Goal: Task Accomplishment & Management: Complete application form

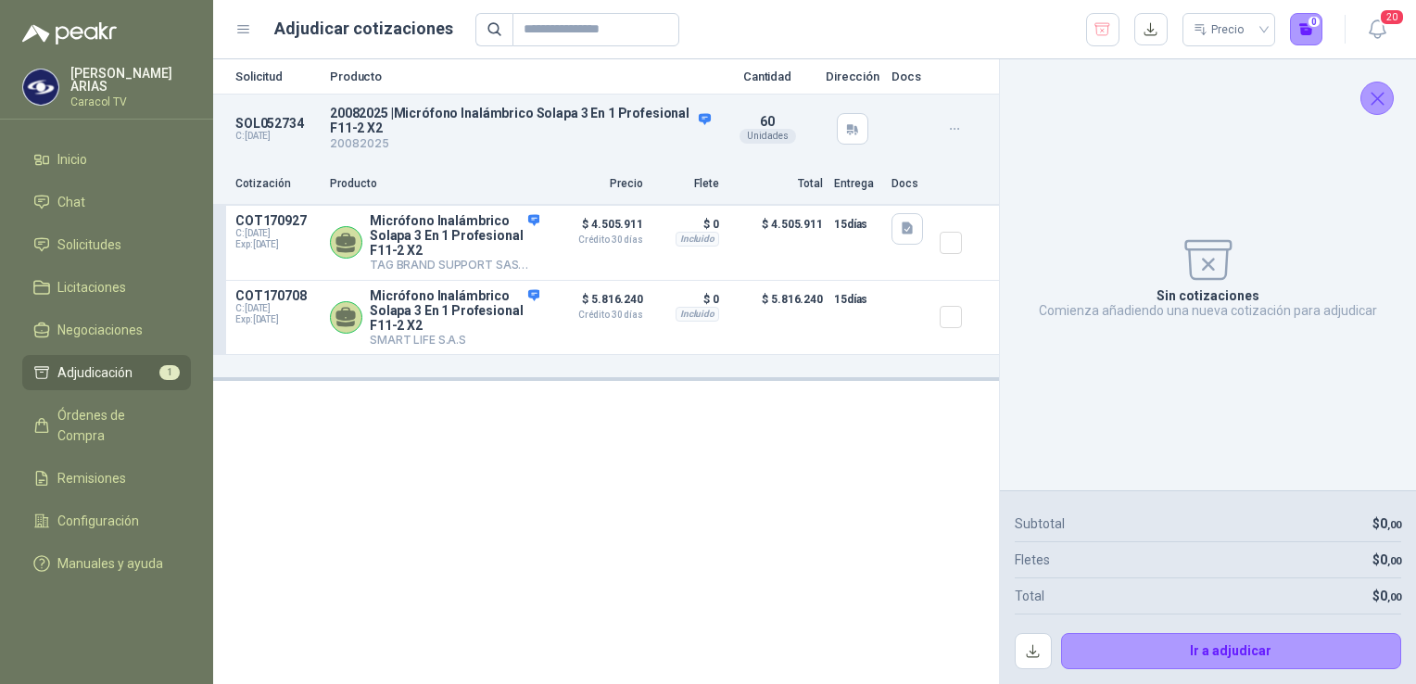
click at [745, 572] on div "Solicitud Producto Cantidad Dirección Docs SOL052734 C: [DATE] 20082025 | Micró…" at bounding box center [606, 371] width 786 height 625
click at [1105, 32] on icon "button" at bounding box center [1102, 29] width 15 height 12
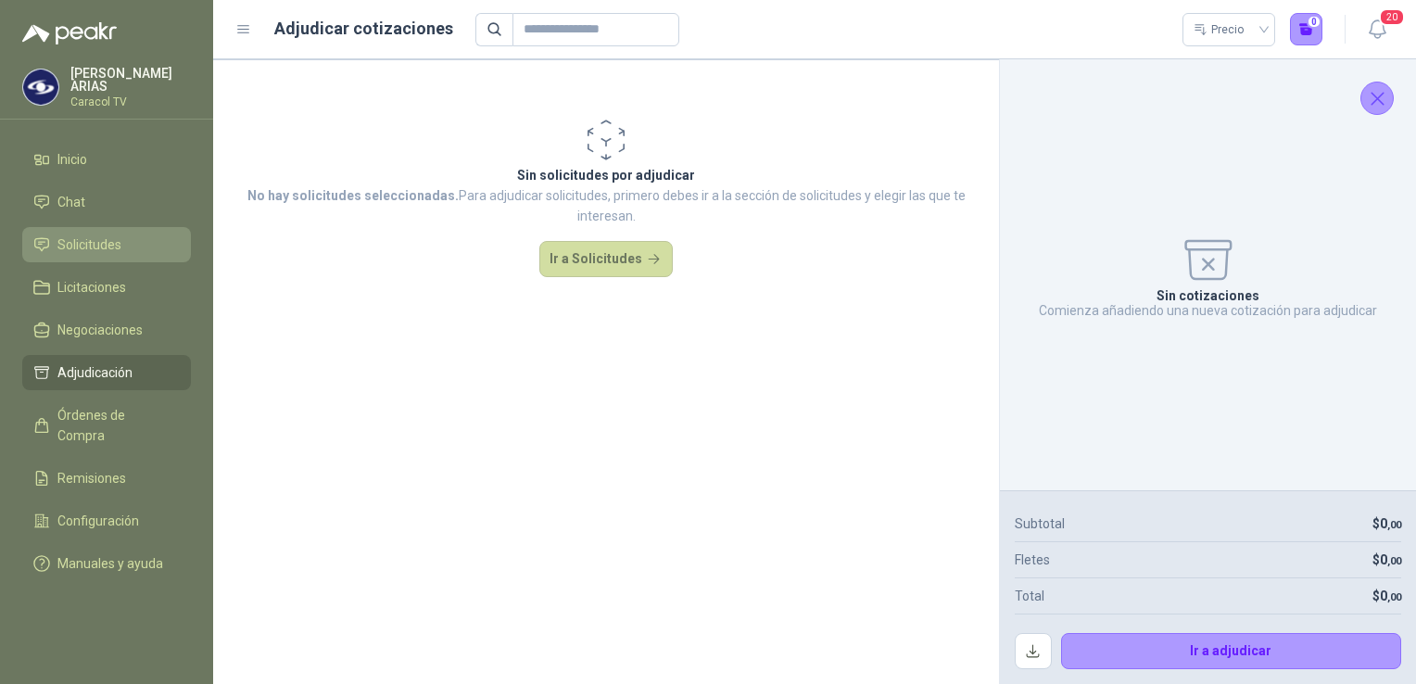
click at [107, 240] on span "Solicitudes" at bounding box center [89, 244] width 64 height 20
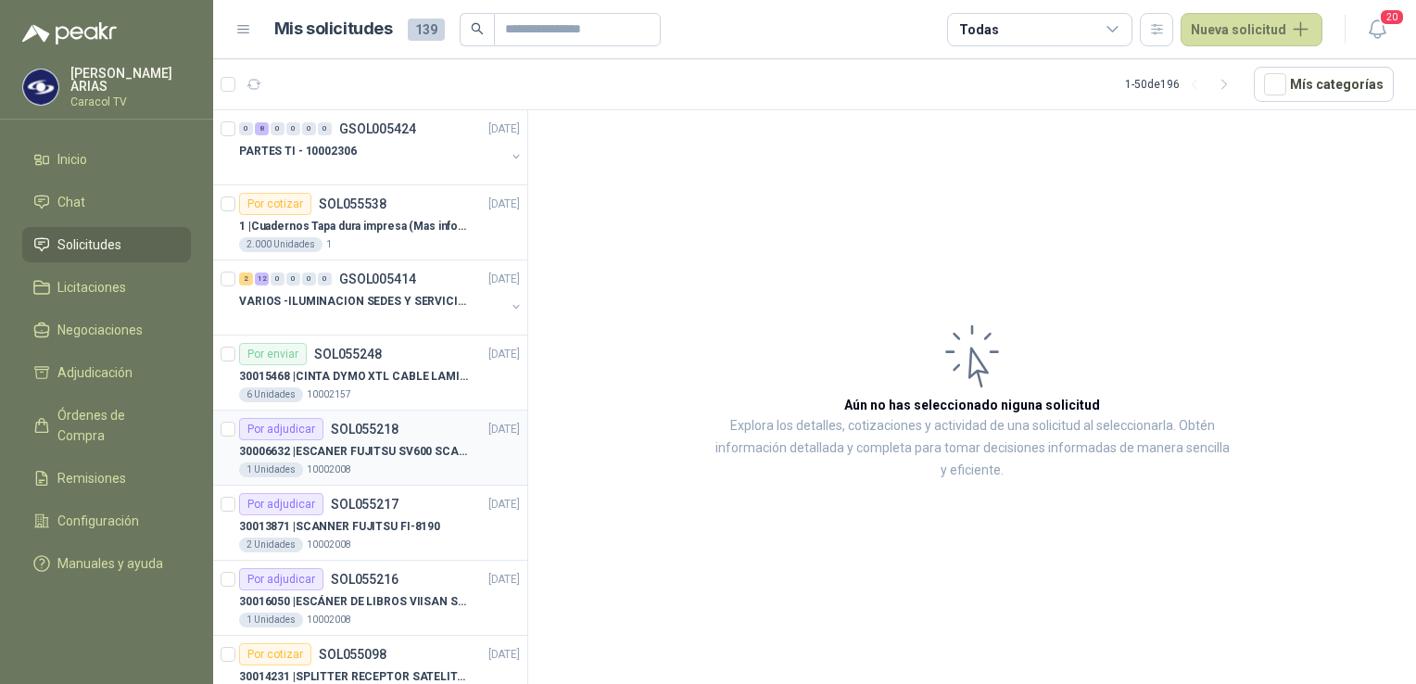
click at [375, 462] on div "1 Unidades 10002008" at bounding box center [379, 469] width 281 height 15
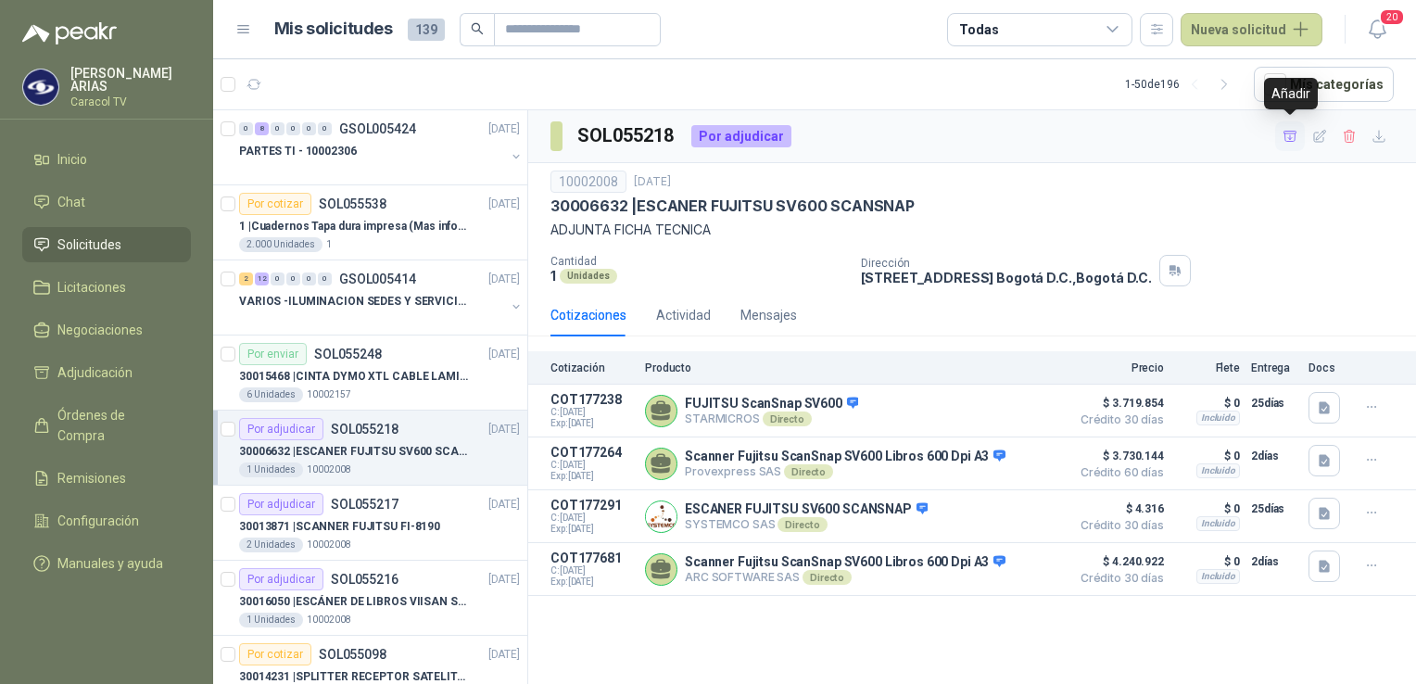
click at [1287, 135] on icon "button" at bounding box center [1290, 137] width 16 height 16
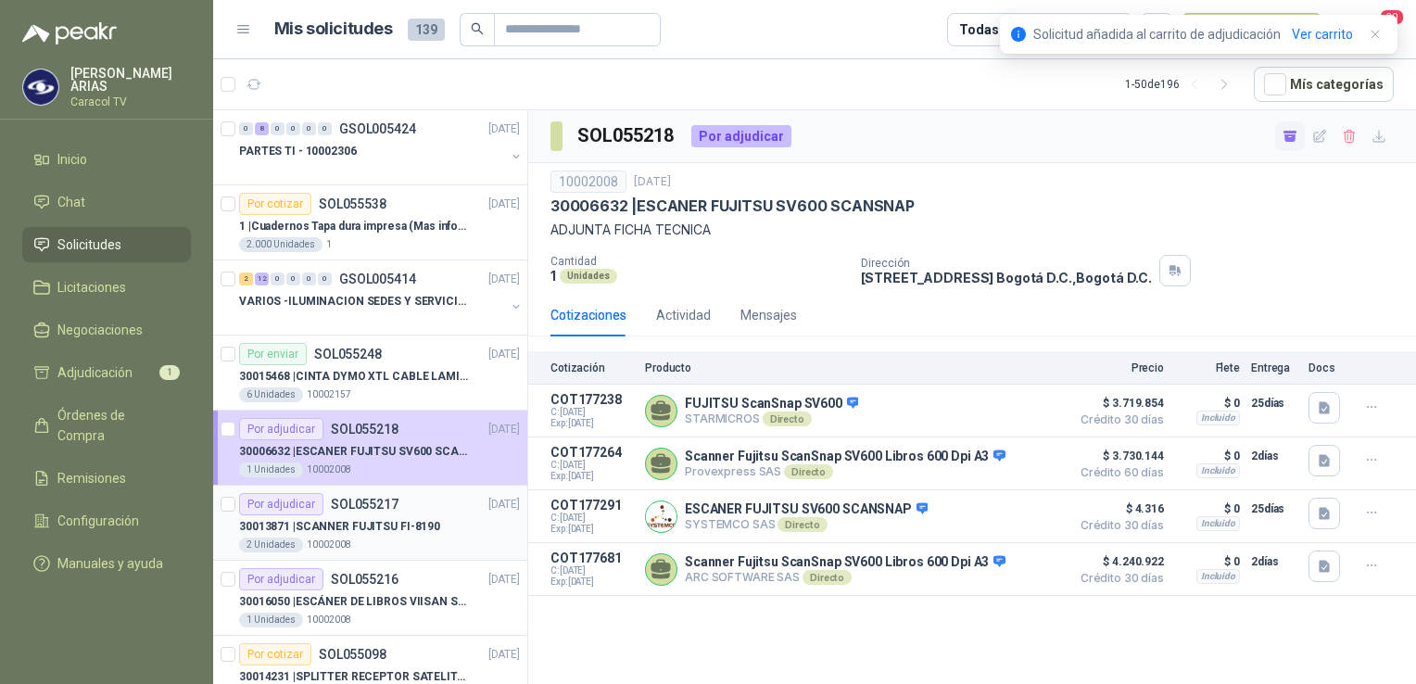
click at [347, 529] on p "30013871 | SCANNER FUJITSU FI-8190" at bounding box center [339, 527] width 201 height 18
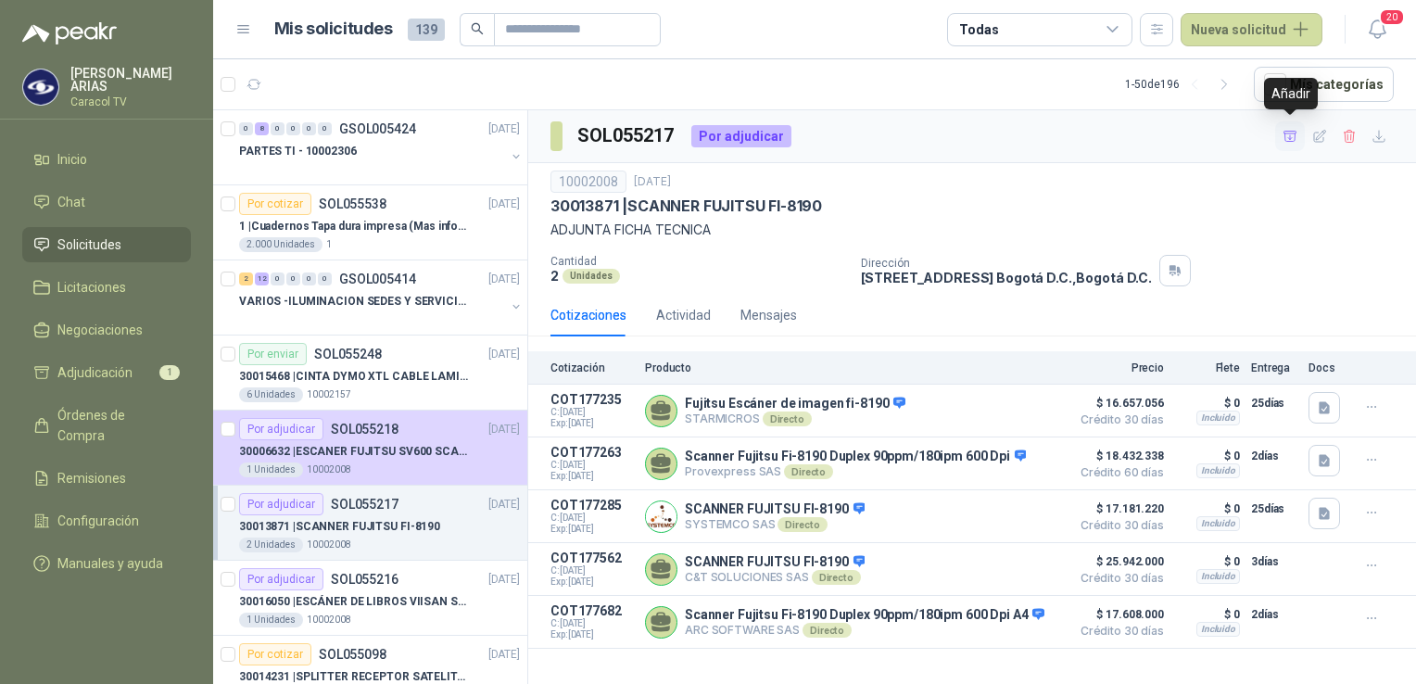
click at [1285, 129] on icon "button" at bounding box center [1290, 137] width 16 height 16
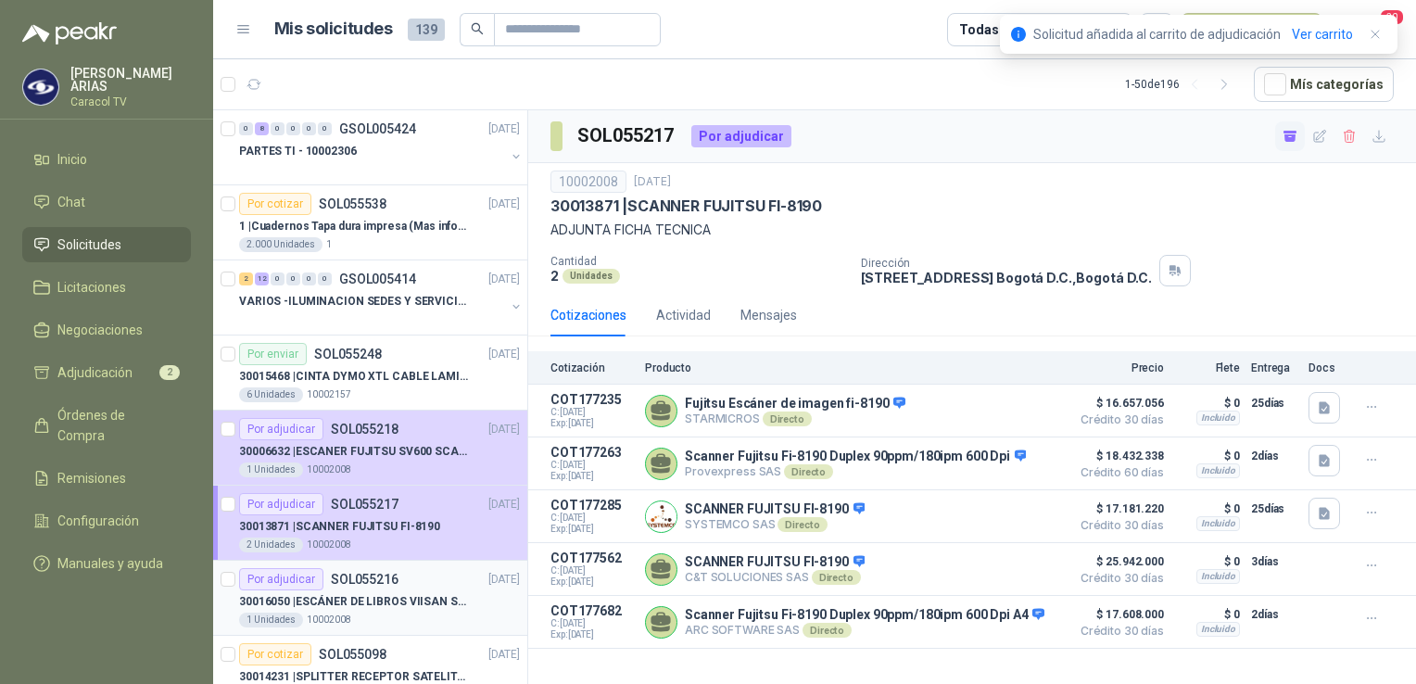
click at [375, 601] on p "30016050 | ESCÁNER DE LIBROS VIISAN S21" at bounding box center [354, 602] width 231 height 18
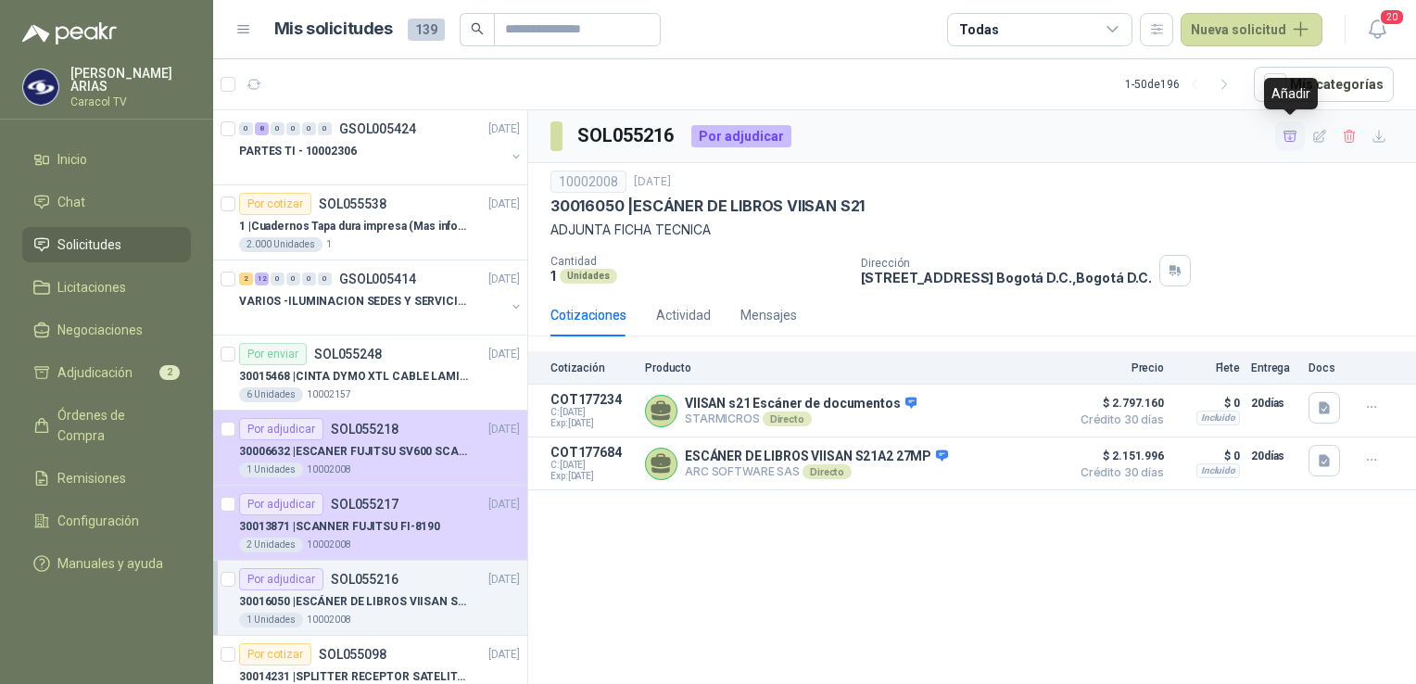
click at [1292, 135] on icon "button" at bounding box center [1290, 137] width 16 height 16
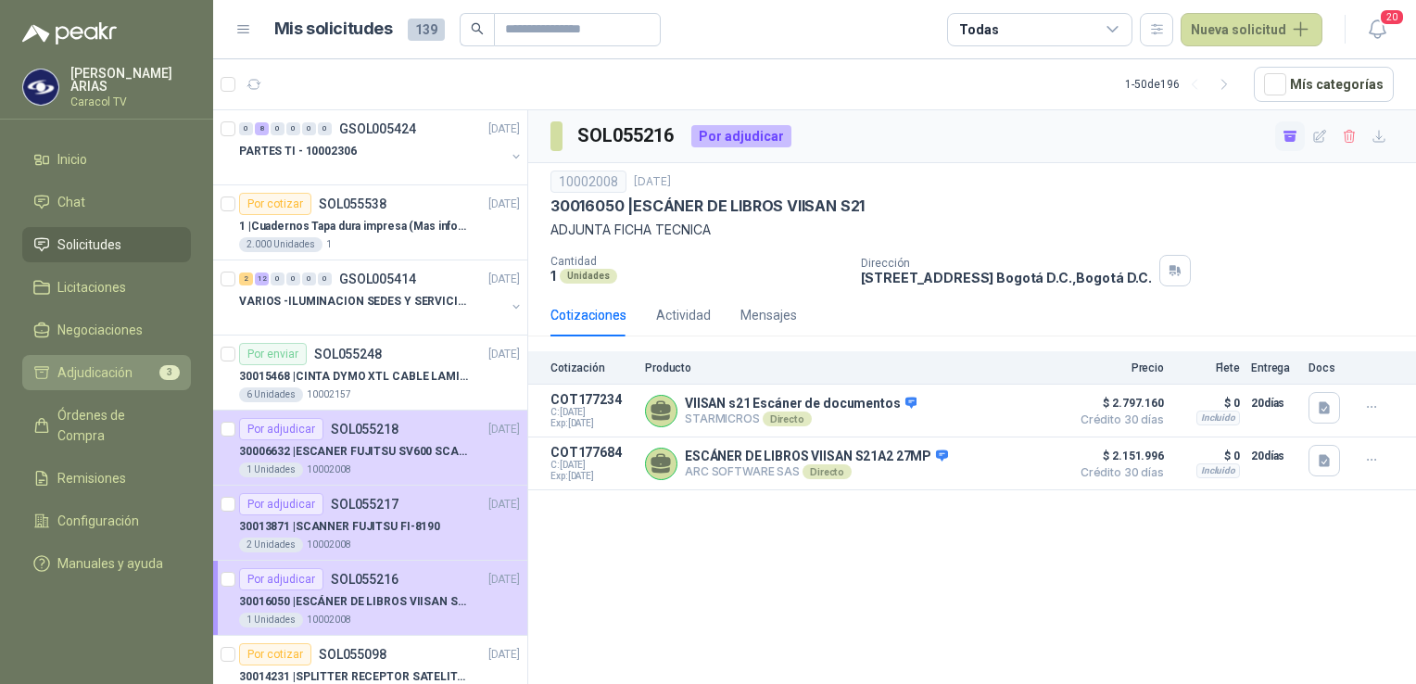
click at [130, 370] on span "Adjudicación" at bounding box center [94, 372] width 75 height 20
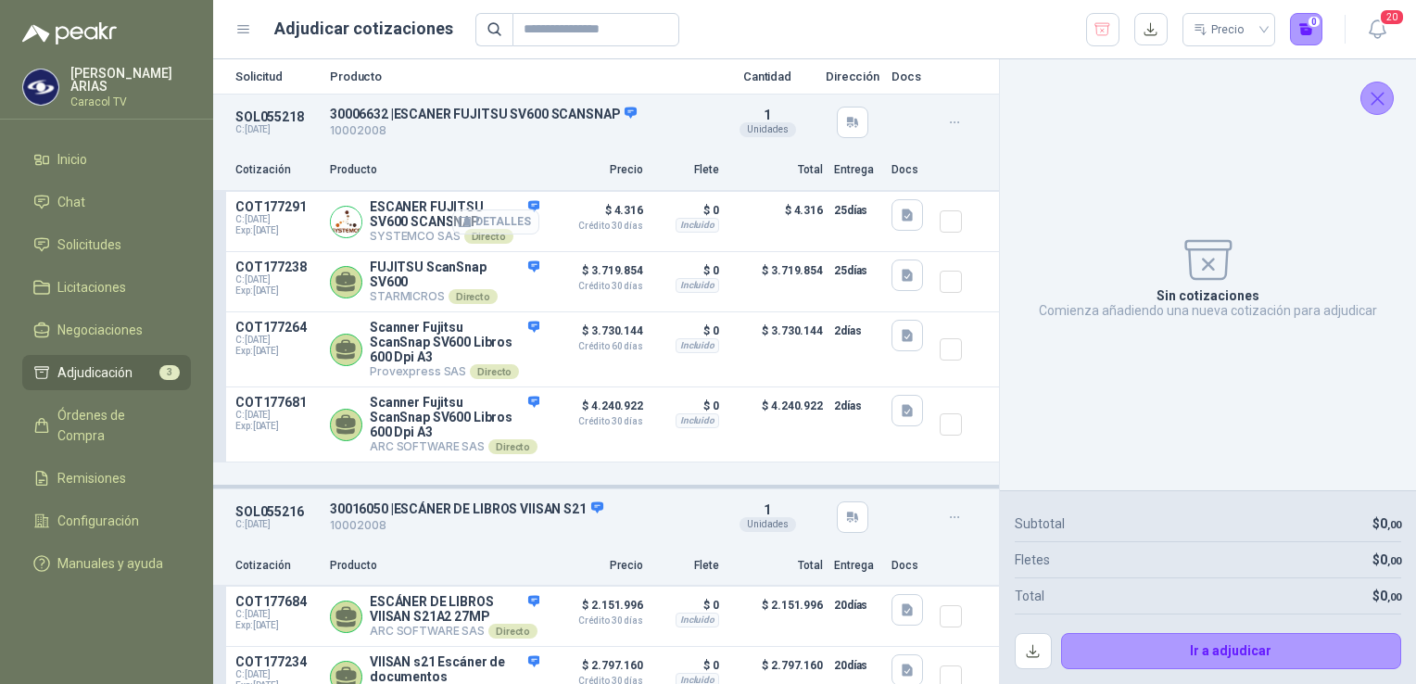
click at [474, 220] on button "Detalles" at bounding box center [495, 221] width 87 height 25
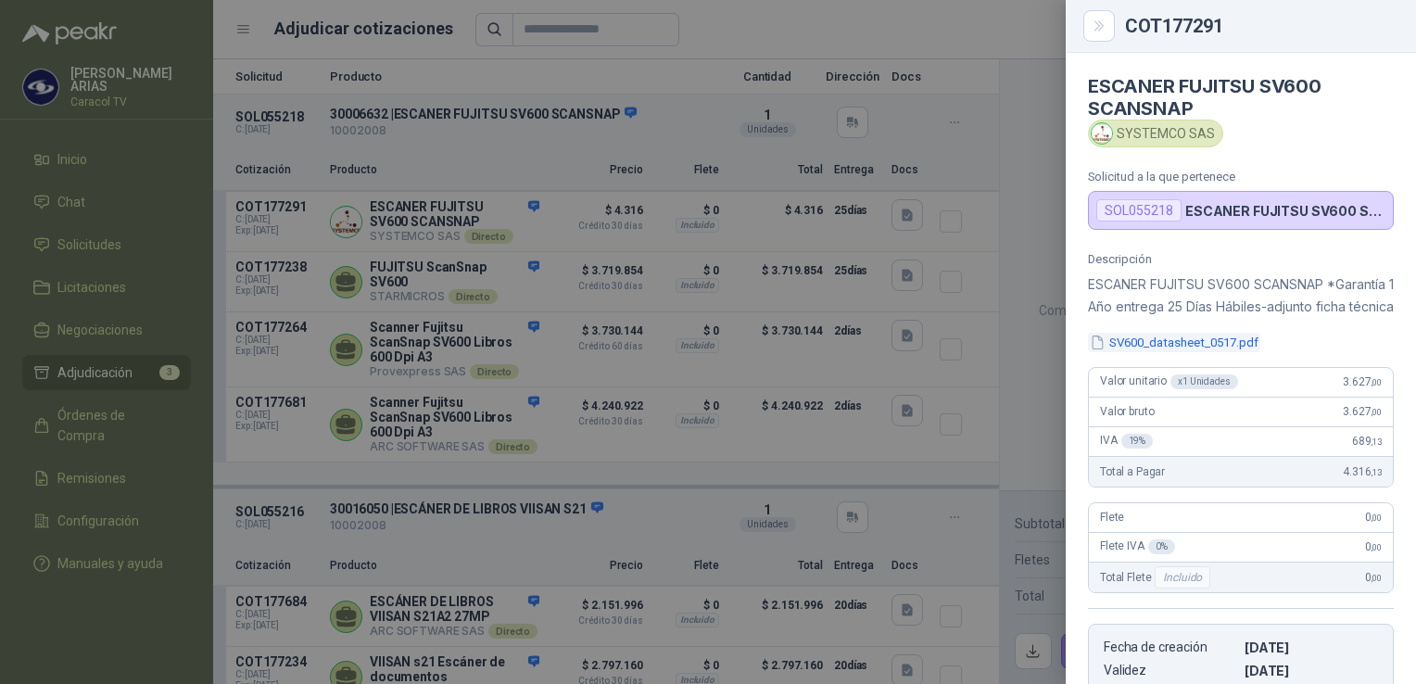
click at [1163, 352] on button "SV600_datasheet_0517.pdf" at bounding box center [1174, 342] width 172 height 19
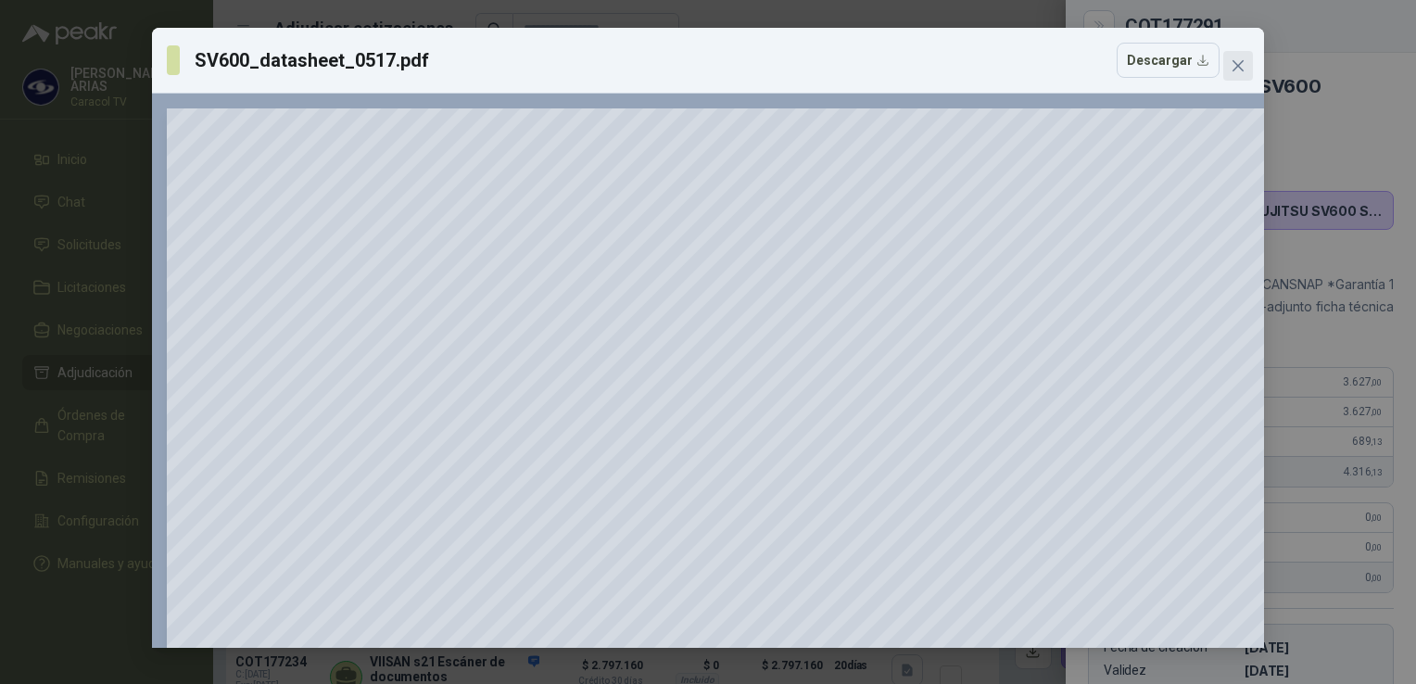
click at [1238, 62] on icon "close" at bounding box center [1238, 65] width 15 height 15
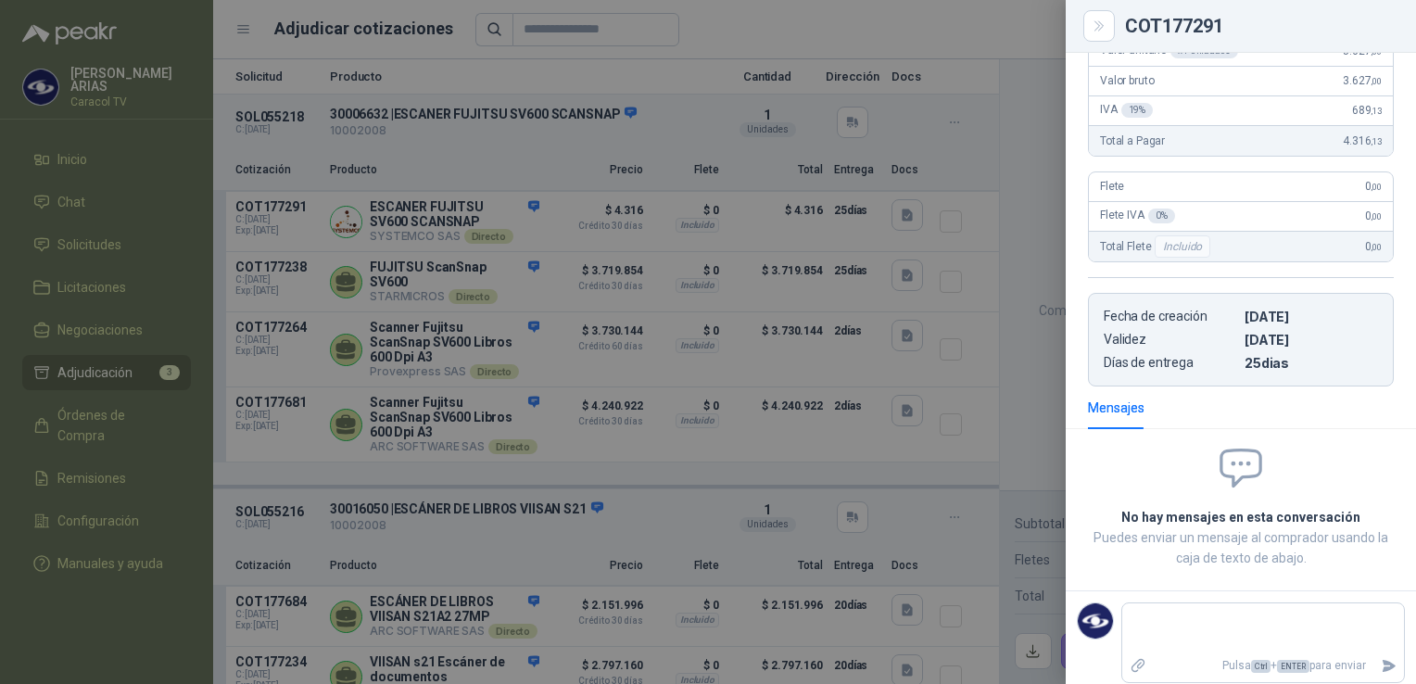
scroll to position [360, 0]
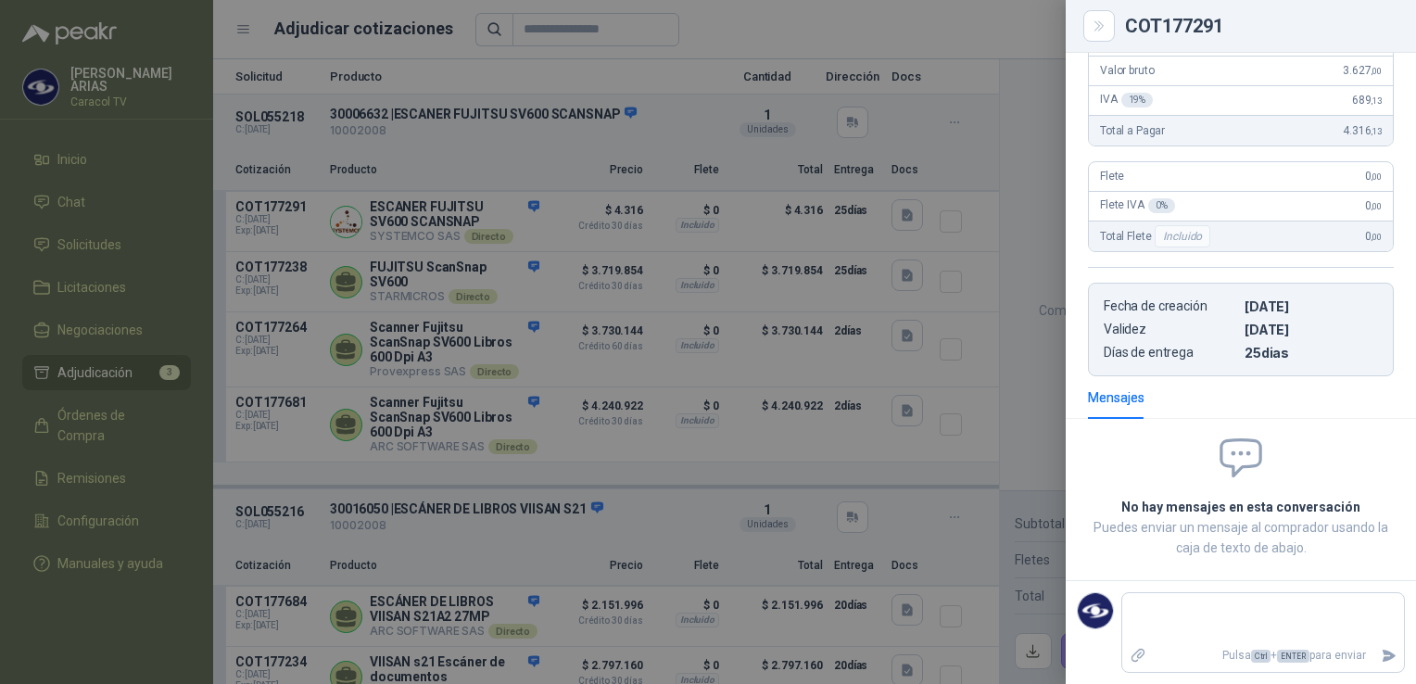
click at [445, 482] on div at bounding box center [708, 342] width 1416 height 684
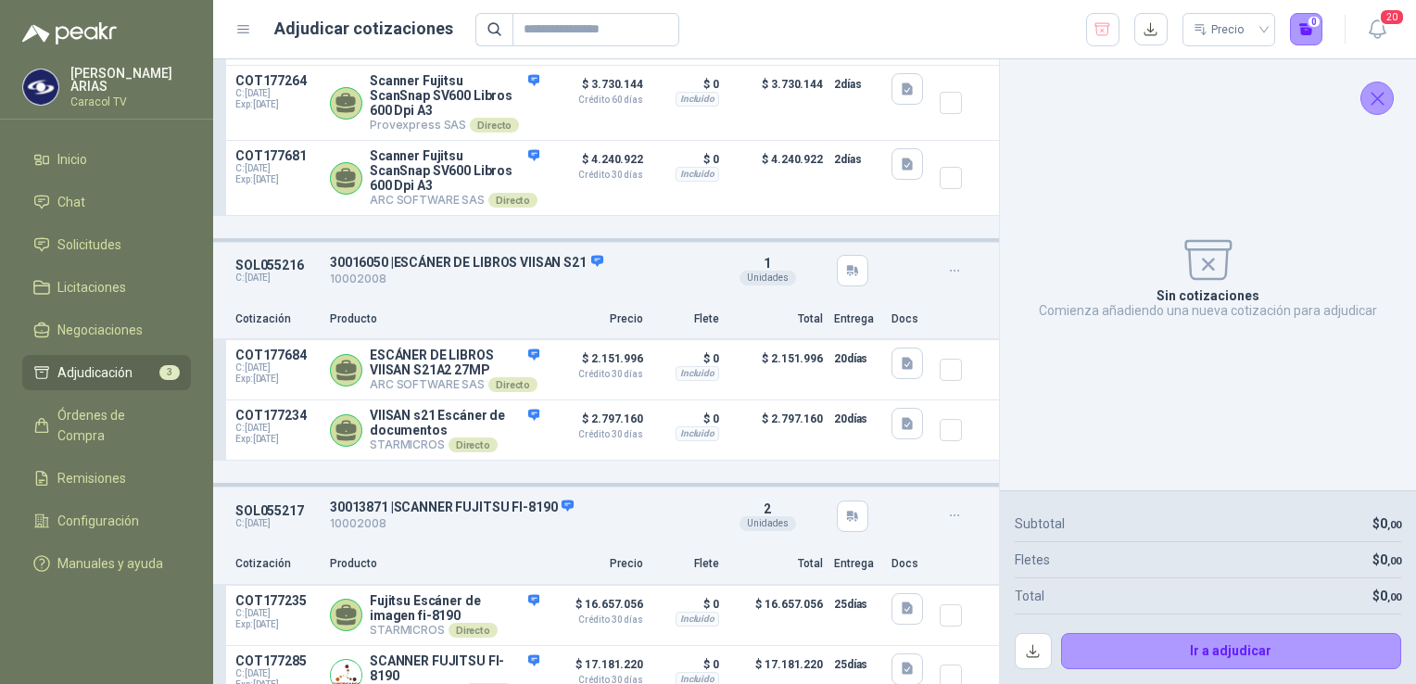
scroll to position [371, 0]
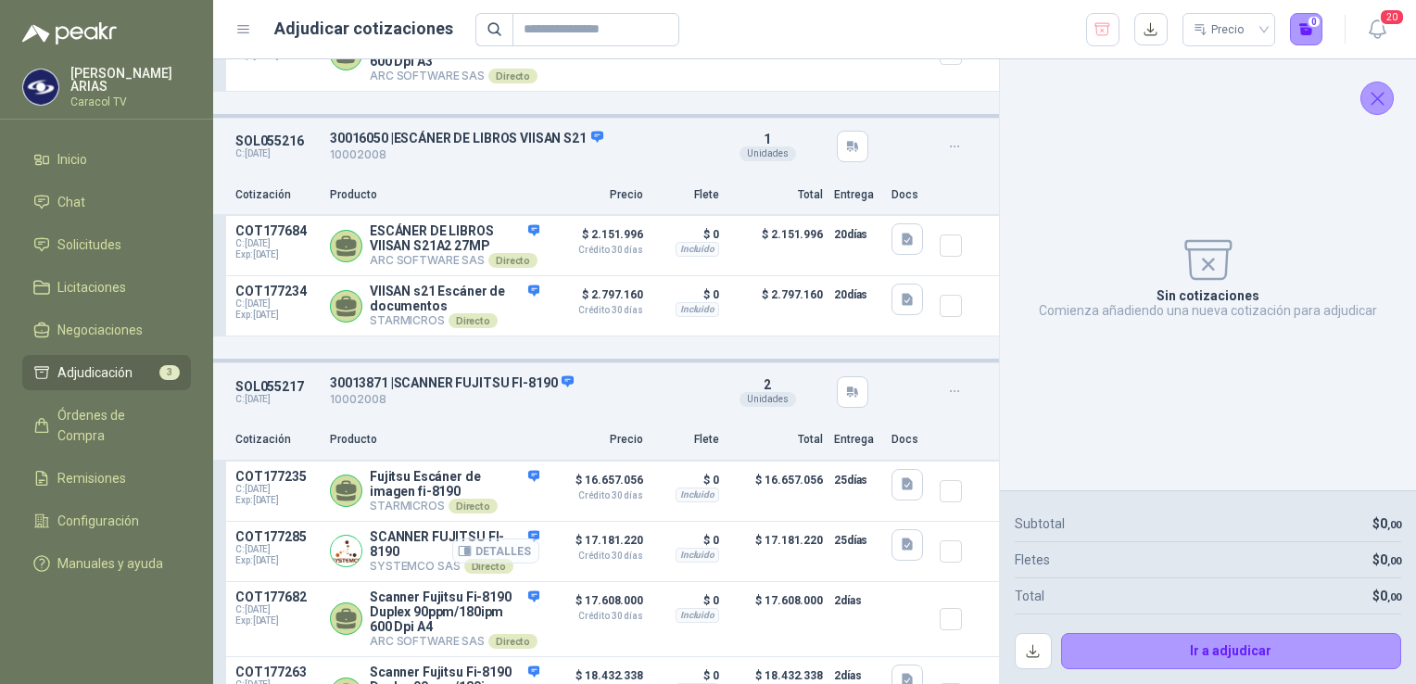
click at [476, 563] on button "Detalles" at bounding box center [495, 550] width 87 height 25
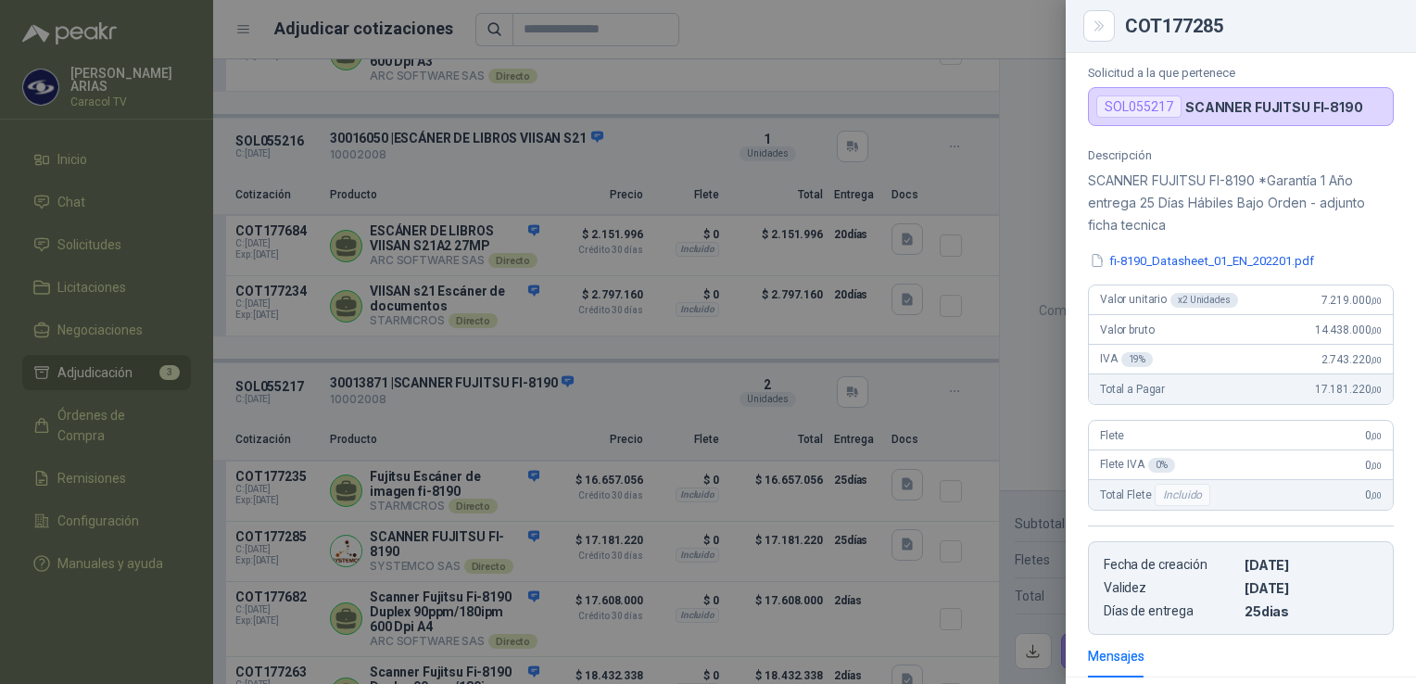
scroll to position [59, 0]
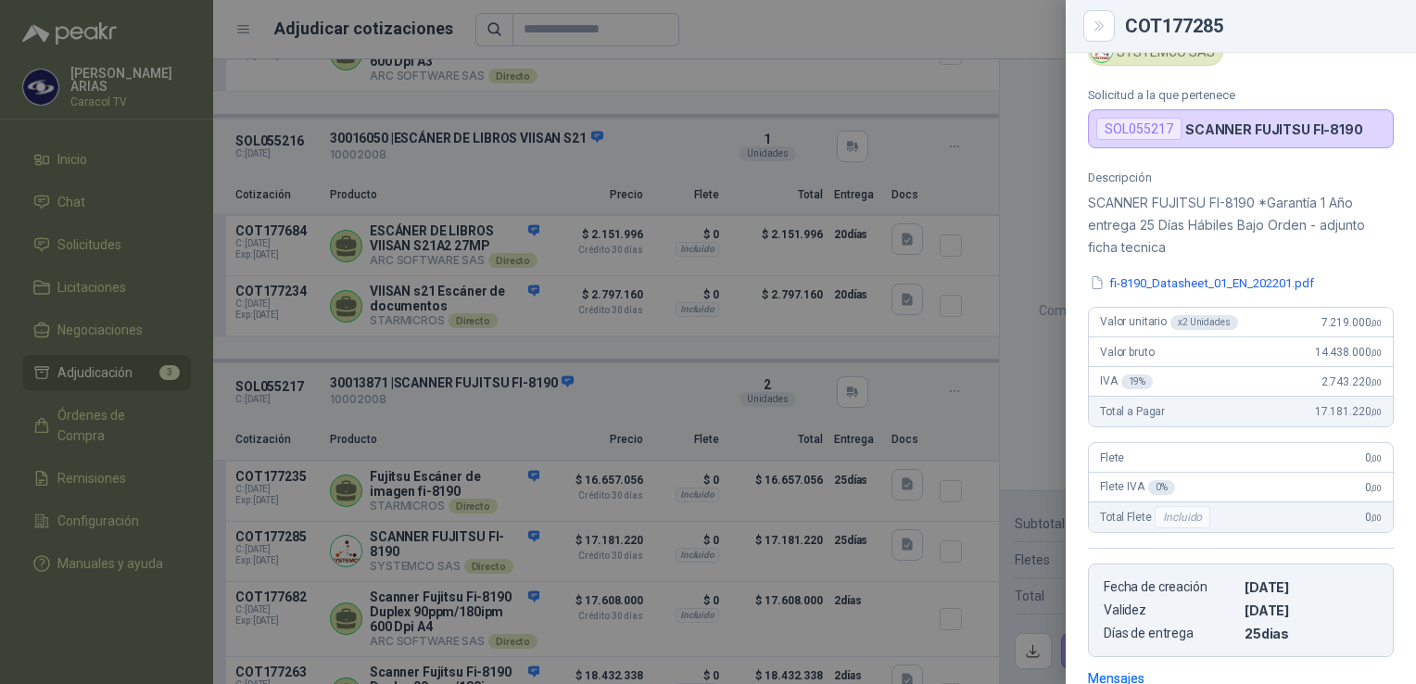
click at [761, 46] on div at bounding box center [708, 342] width 1416 height 684
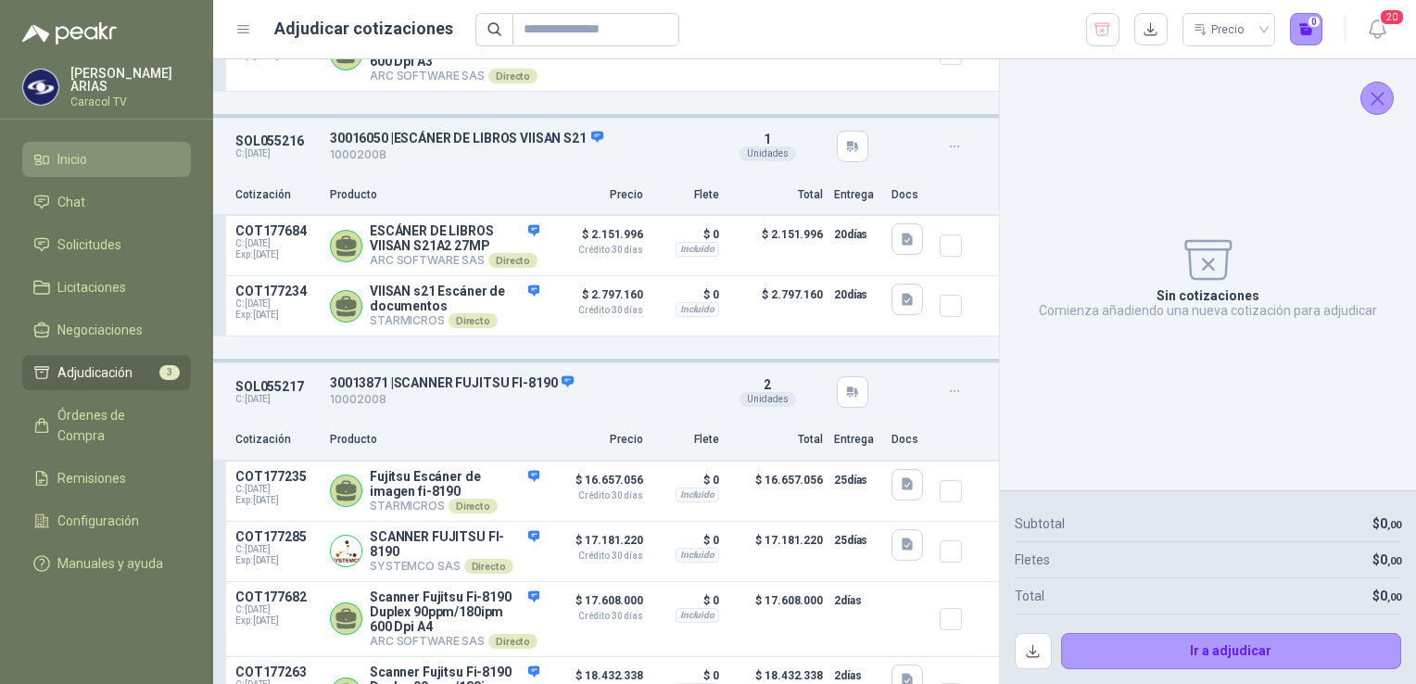
click at [74, 156] on span "Inicio" at bounding box center [72, 159] width 30 height 20
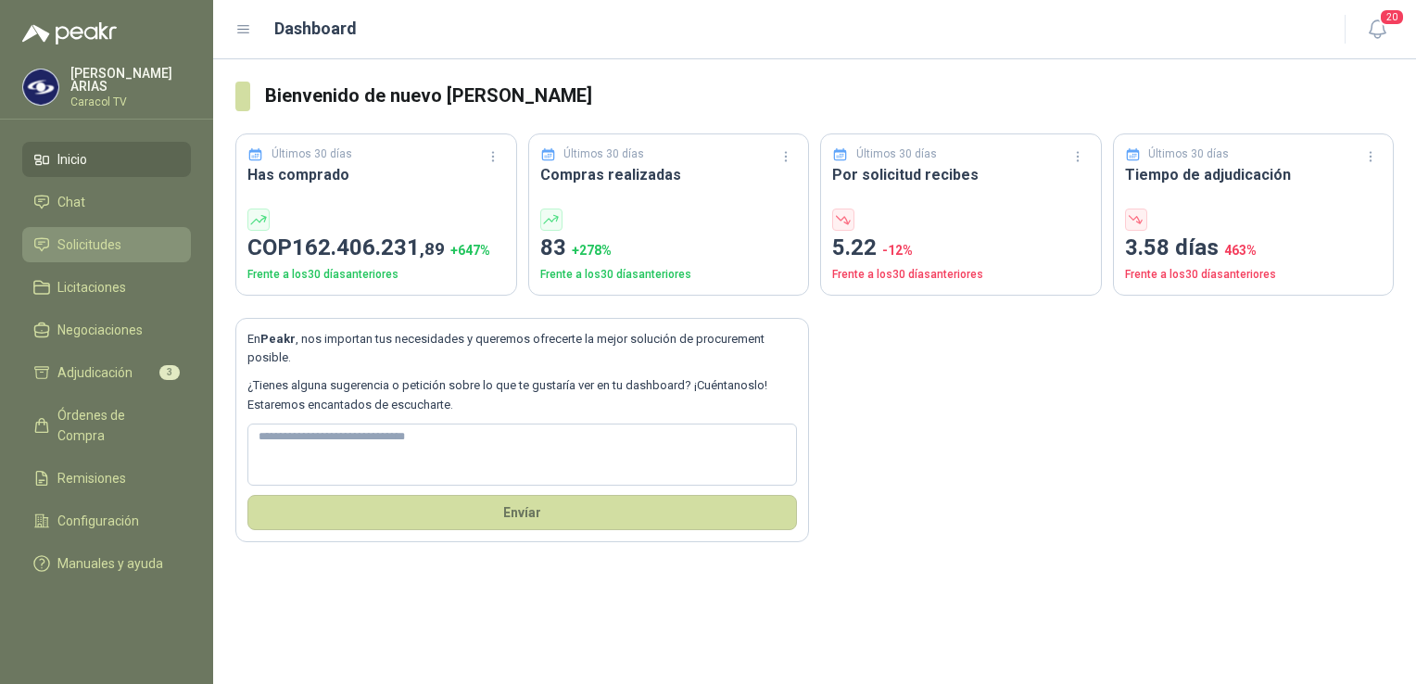
click at [102, 234] on span "Solicitudes" at bounding box center [89, 244] width 64 height 20
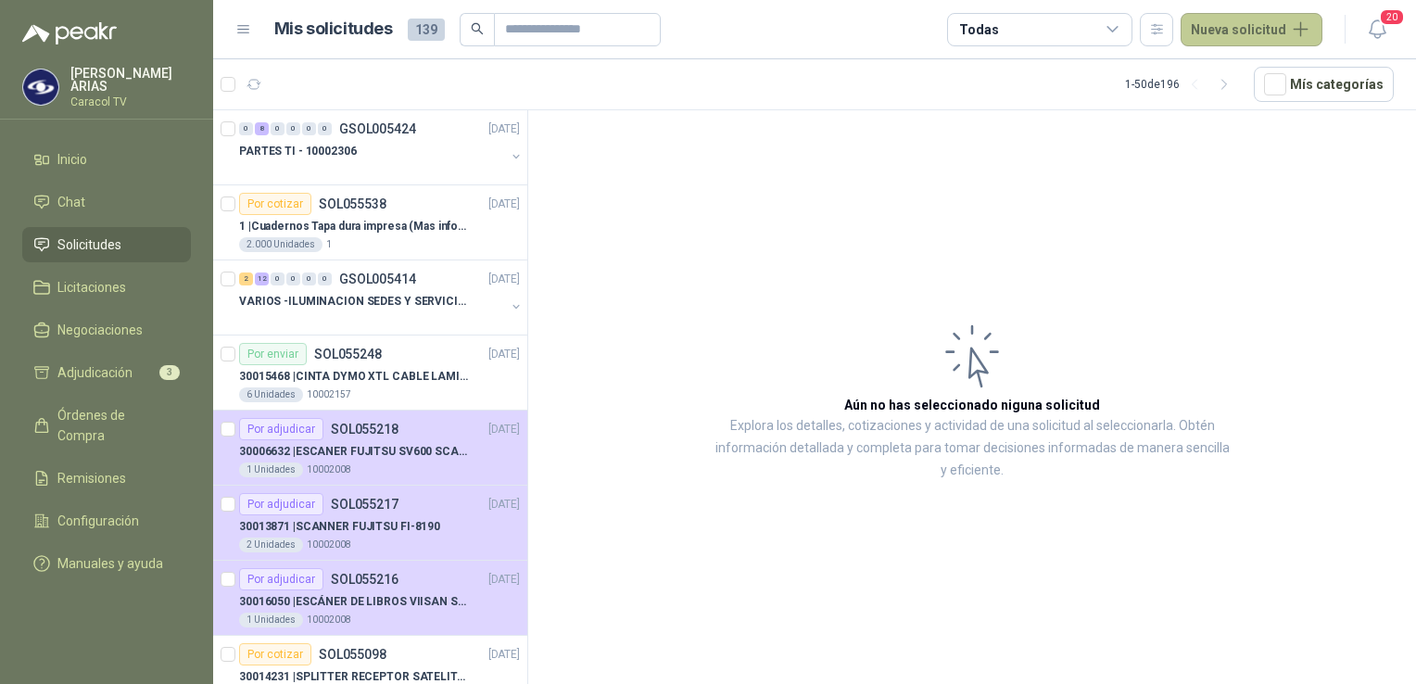
click at [1271, 31] on button "Nueva solicitud" at bounding box center [1252, 29] width 142 height 33
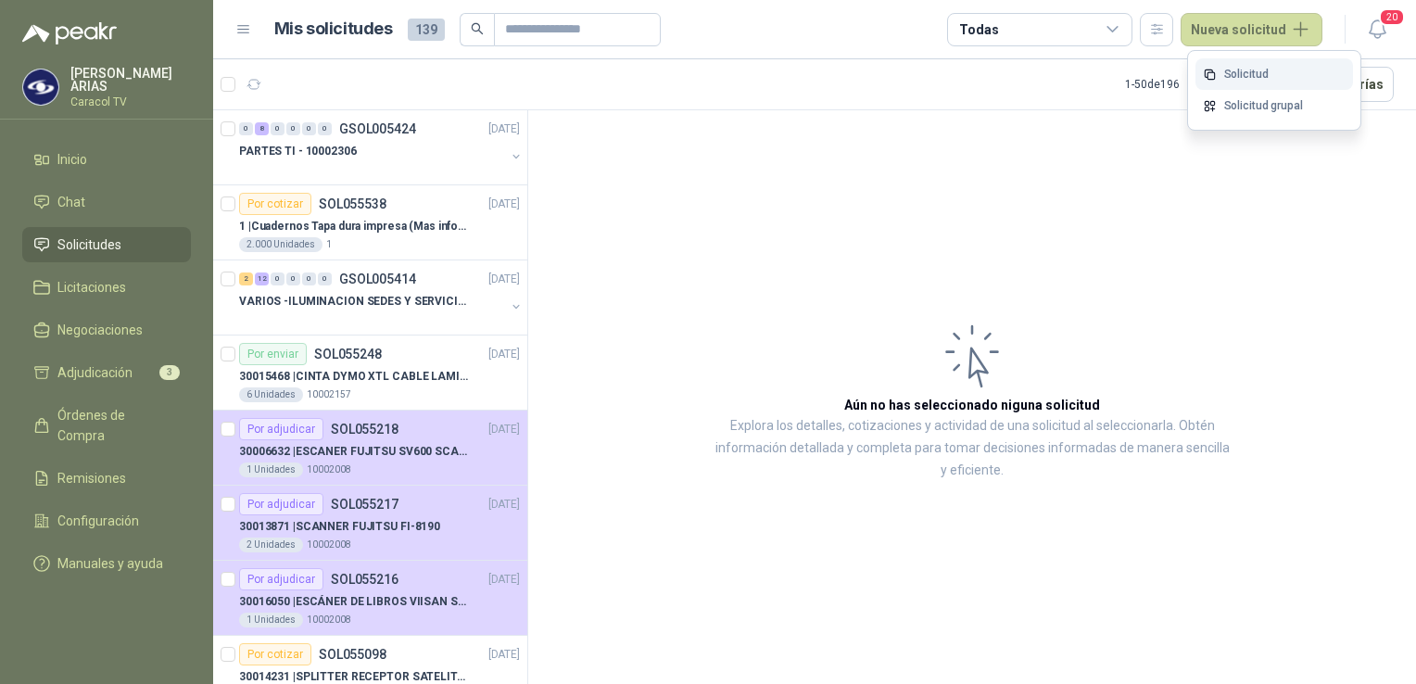
click at [1255, 74] on link "Solicitud" at bounding box center [1274, 74] width 158 height 32
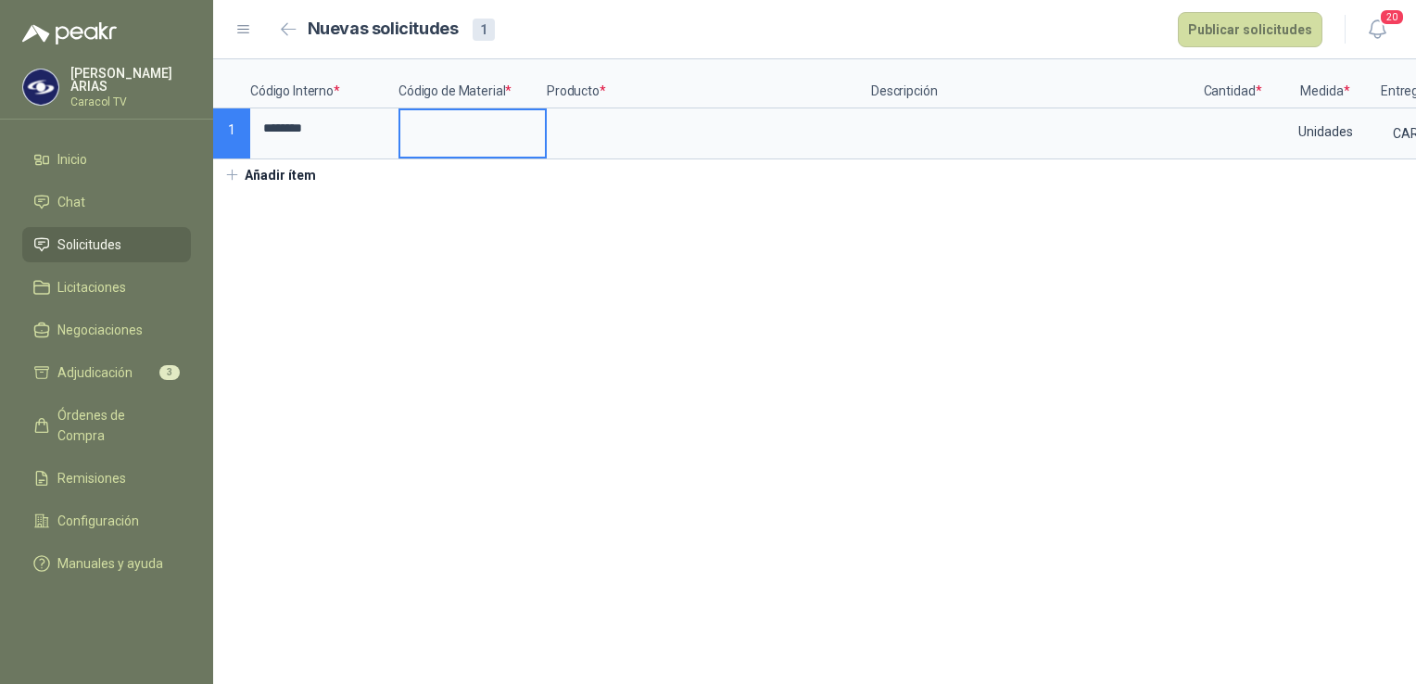
click at [465, 135] on input at bounding box center [472, 128] width 145 height 36
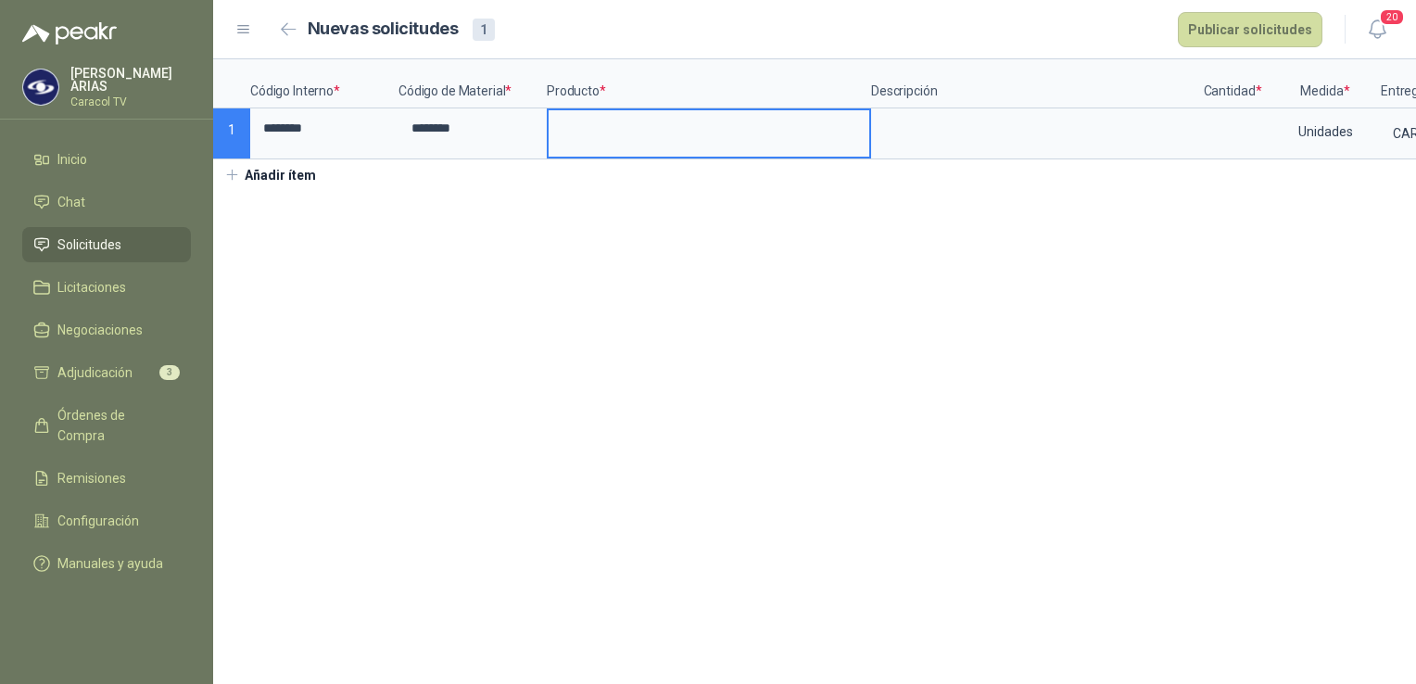
click at [638, 121] on input at bounding box center [709, 128] width 321 height 36
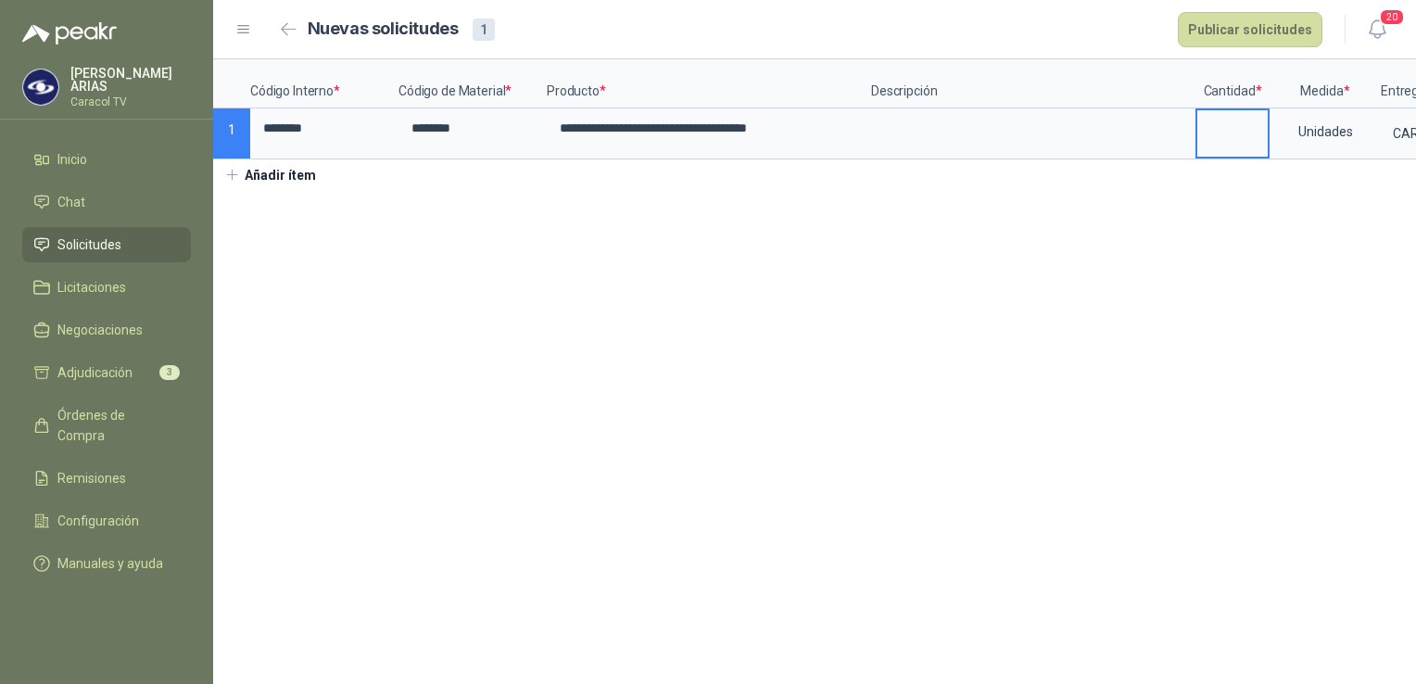
click at [1232, 132] on input at bounding box center [1232, 128] width 70 height 36
type input "*"
click at [1257, 28] on button "Publicar solicitudes" at bounding box center [1250, 29] width 145 height 35
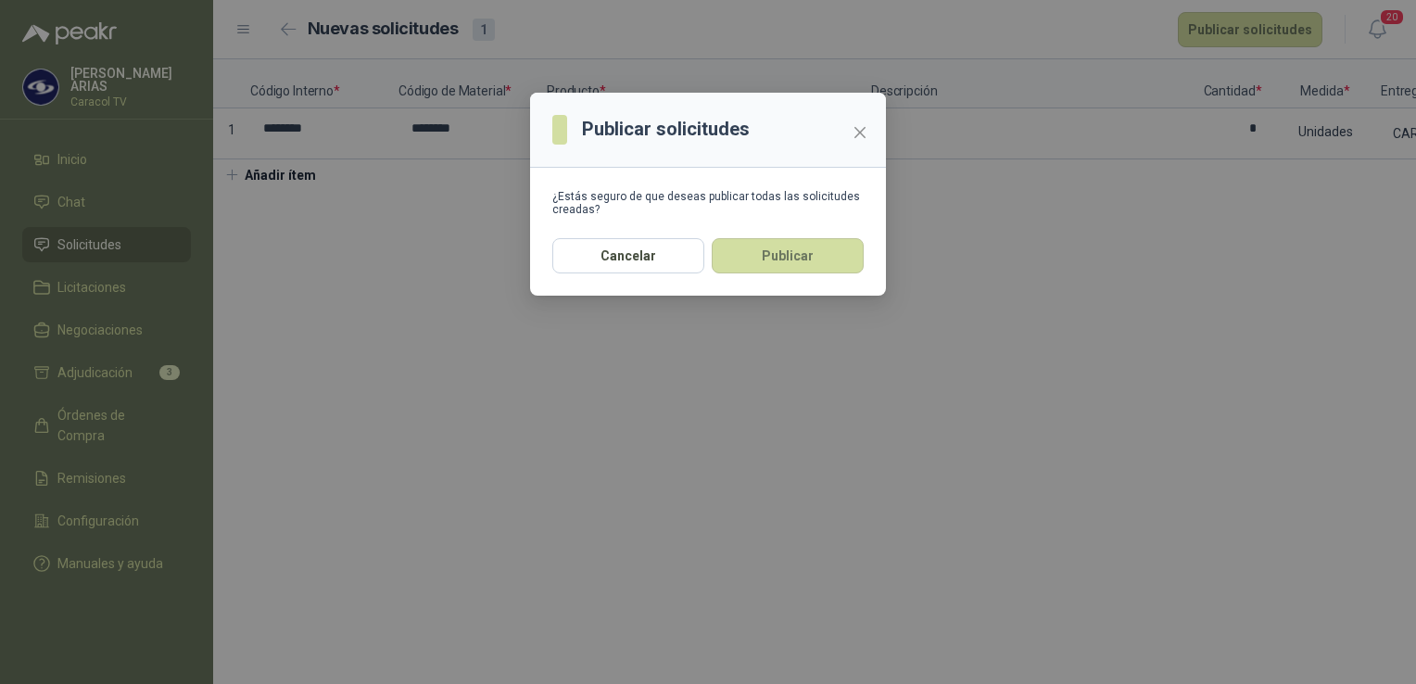
drag, startPoint x: 832, startPoint y: 260, endPoint x: 821, endPoint y: 252, distance: 13.9
click at [830, 259] on button "Publicar" at bounding box center [788, 255] width 152 height 35
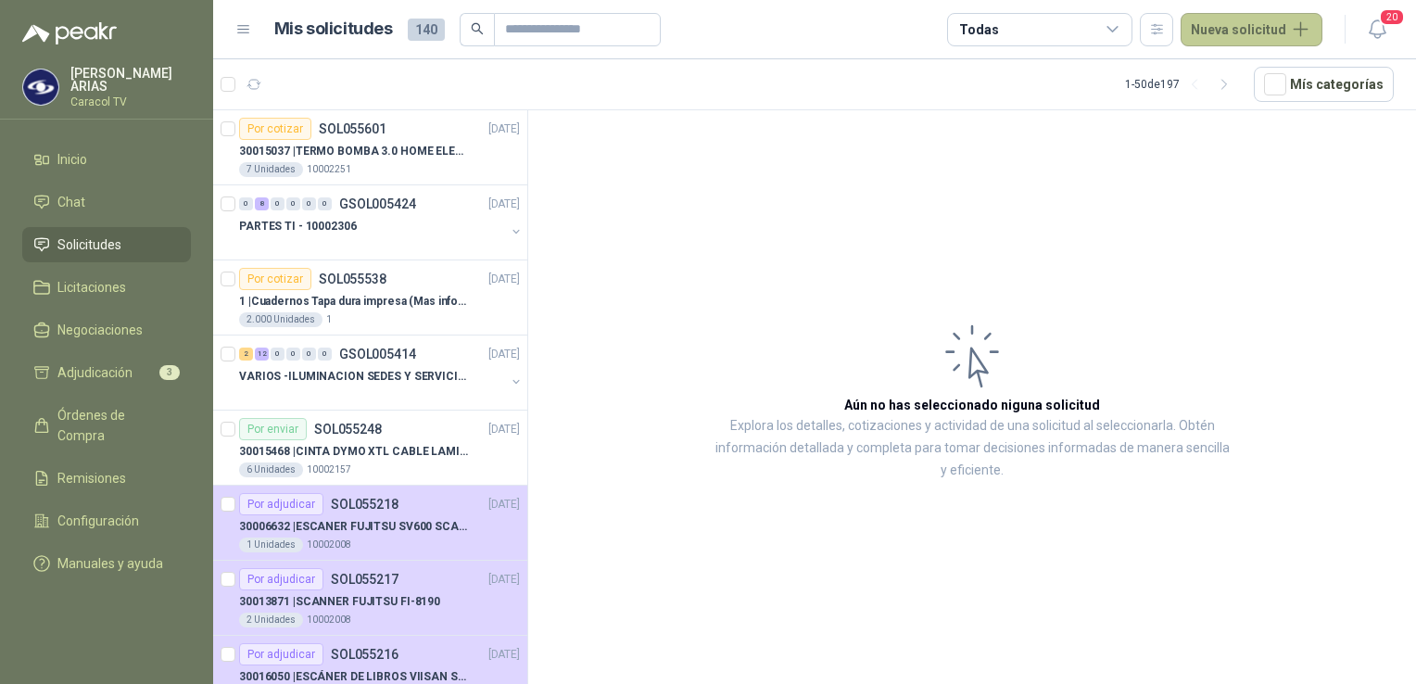
click at [1265, 24] on button "Nueva solicitud" at bounding box center [1252, 29] width 142 height 33
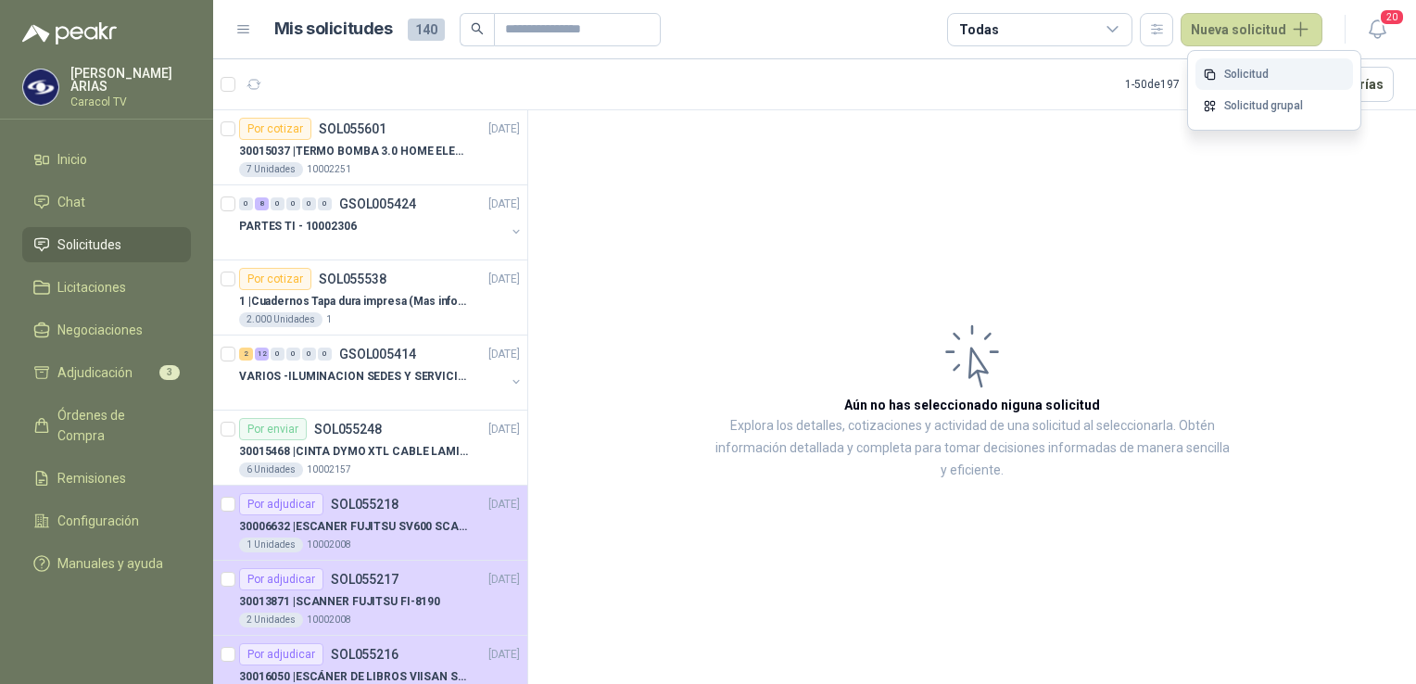
click at [1244, 76] on link "Solicitud" at bounding box center [1274, 74] width 158 height 32
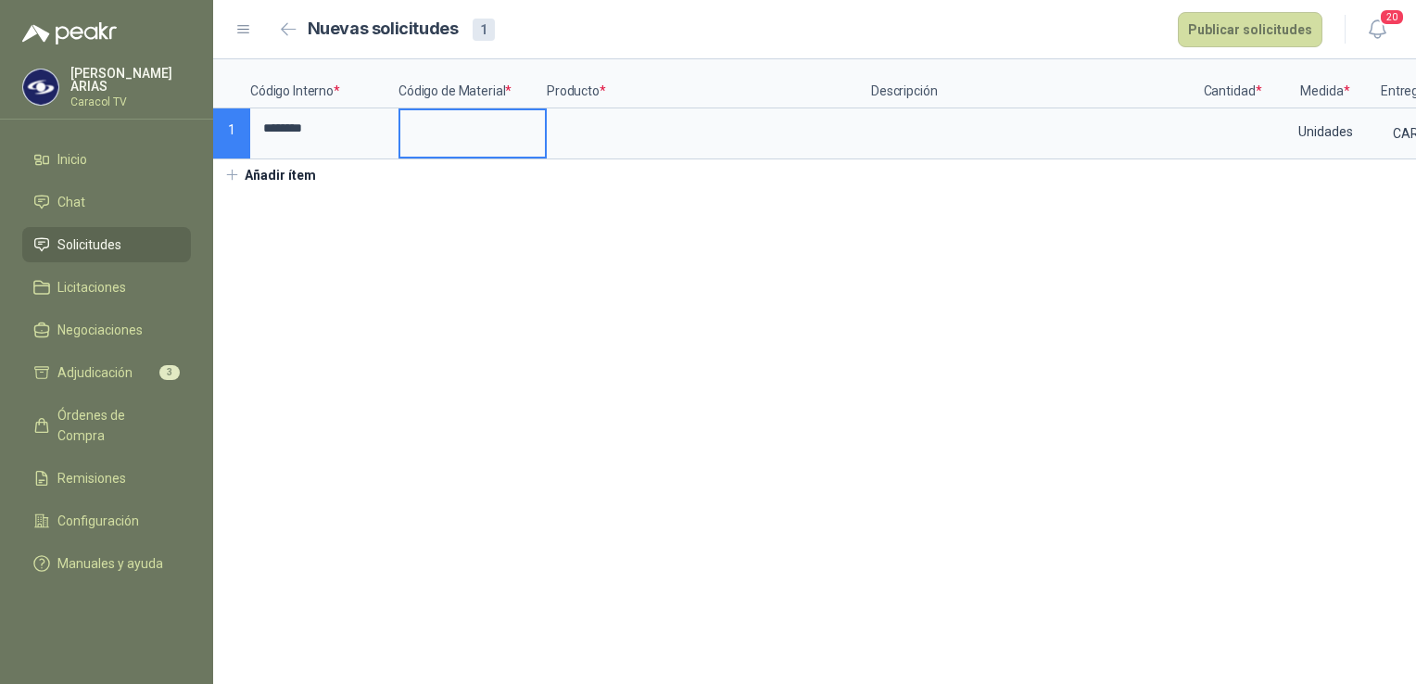
click at [487, 142] on input at bounding box center [472, 128] width 145 height 36
click at [636, 128] on input at bounding box center [709, 128] width 321 height 36
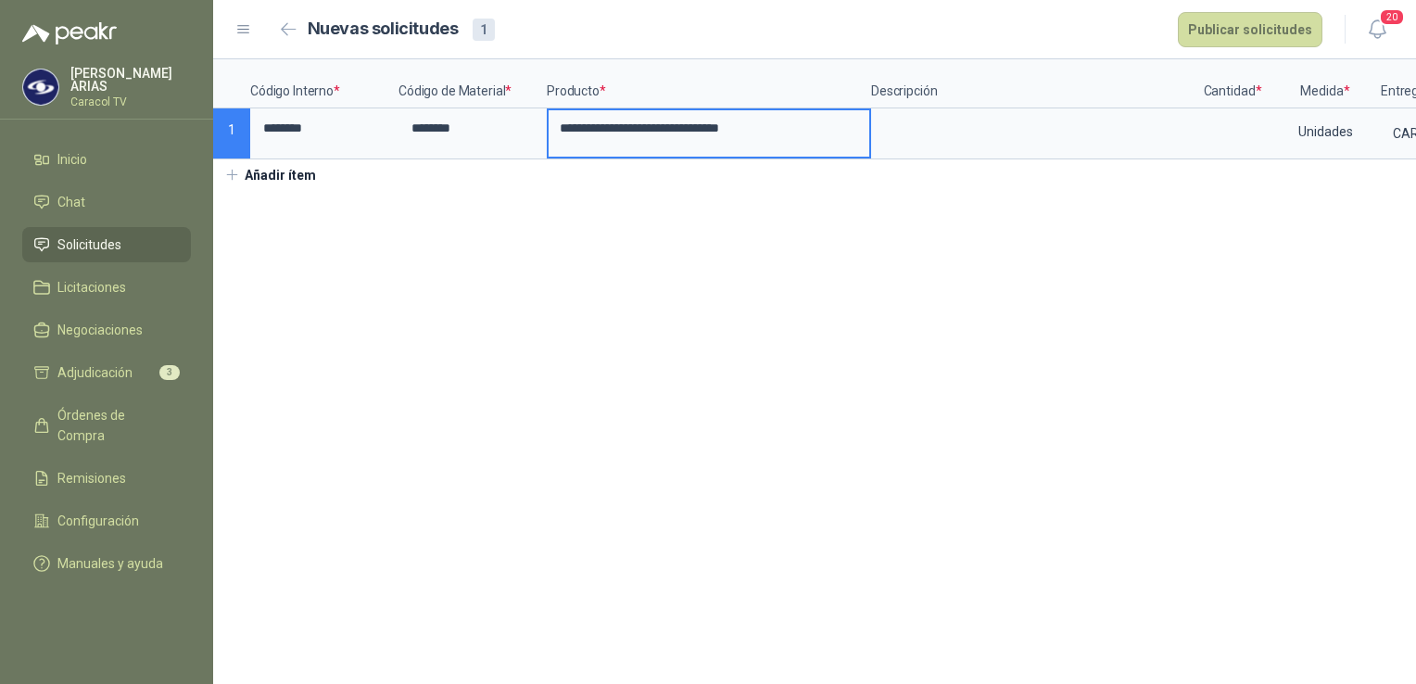
click at [726, 133] on input "**********" at bounding box center [709, 128] width 321 height 36
drag, startPoint x: 760, startPoint y: 131, endPoint x: 976, endPoint y: 87, distance: 220.3
click at [960, 95] on div "**********" at bounding box center [814, 109] width 1203 height 100
type input "**********"
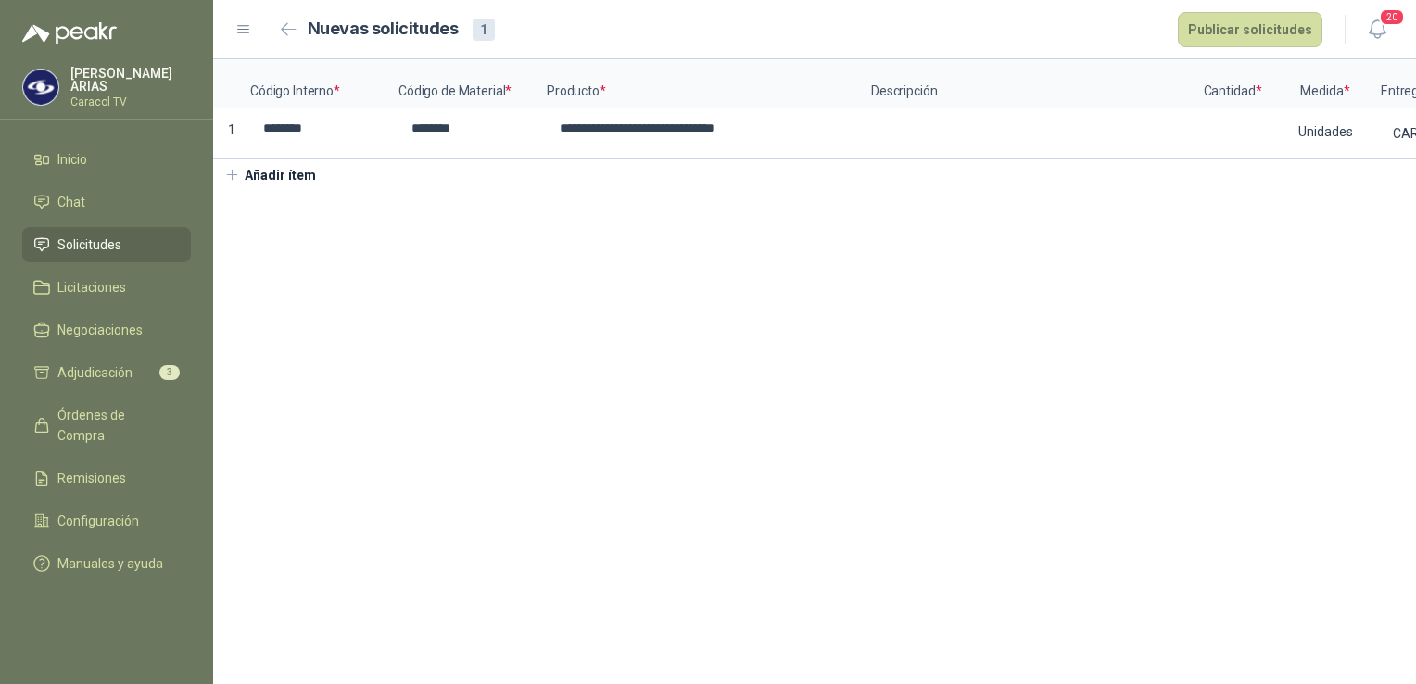
click at [892, 455] on section "**********" at bounding box center [814, 371] width 1203 height 625
click at [1013, 136] on textarea at bounding box center [1033, 131] width 321 height 43
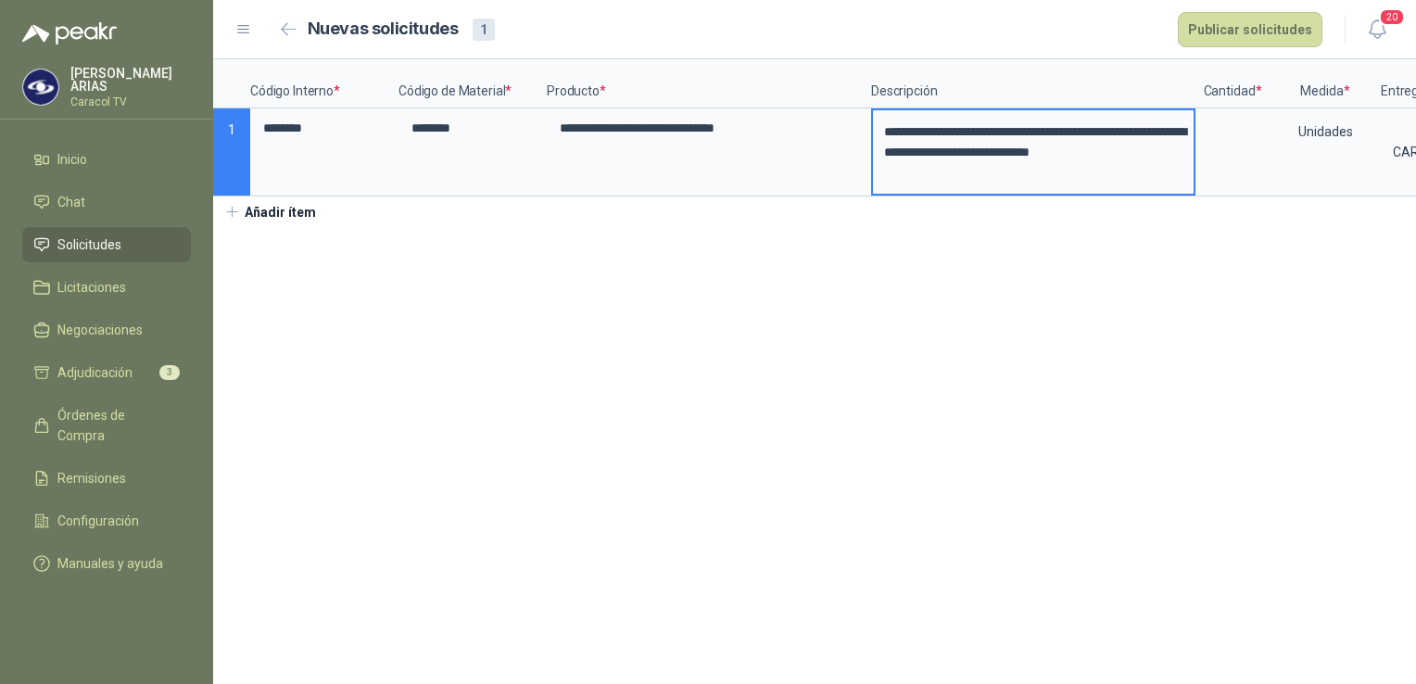
click at [868, 410] on section "**********" at bounding box center [814, 371] width 1203 height 625
click at [1284, 36] on button "Publicar solicitudes" at bounding box center [1250, 29] width 145 height 35
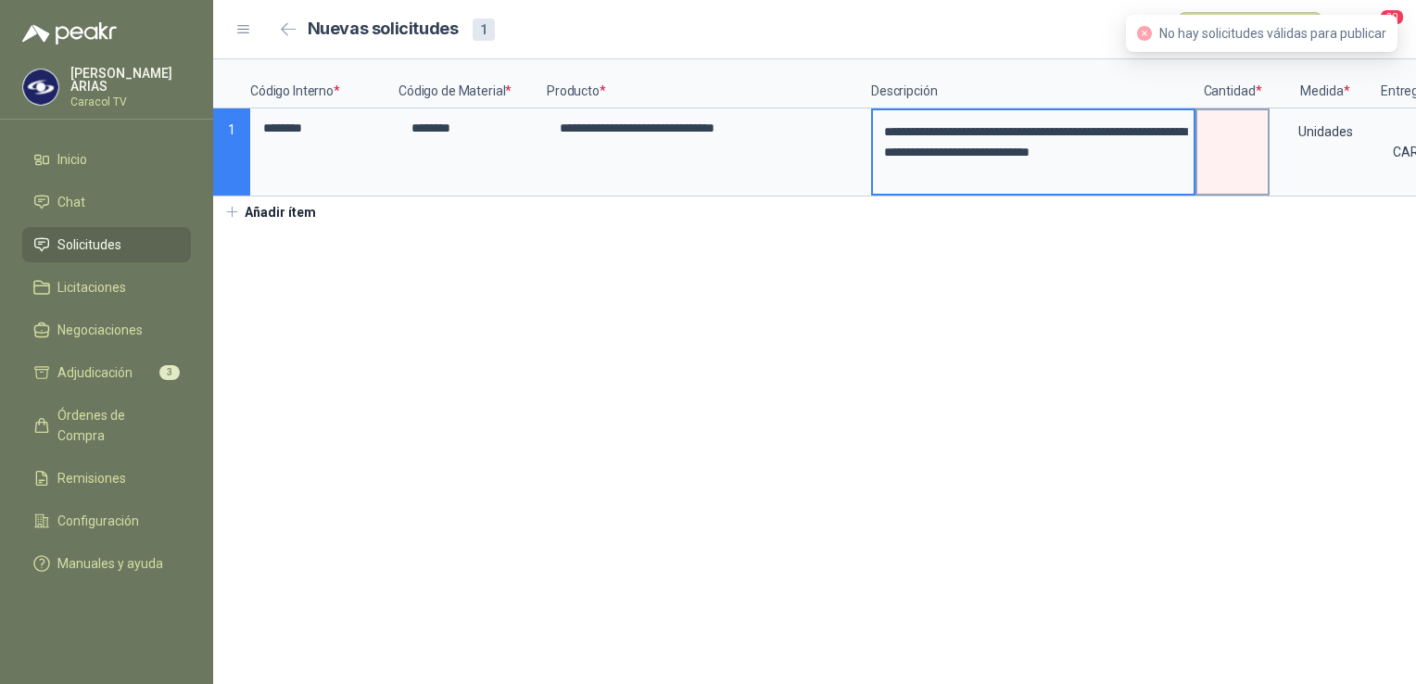
click at [1234, 150] on label at bounding box center [1232, 151] width 70 height 83
click at [1234, 146] on input at bounding box center [1232, 128] width 70 height 36
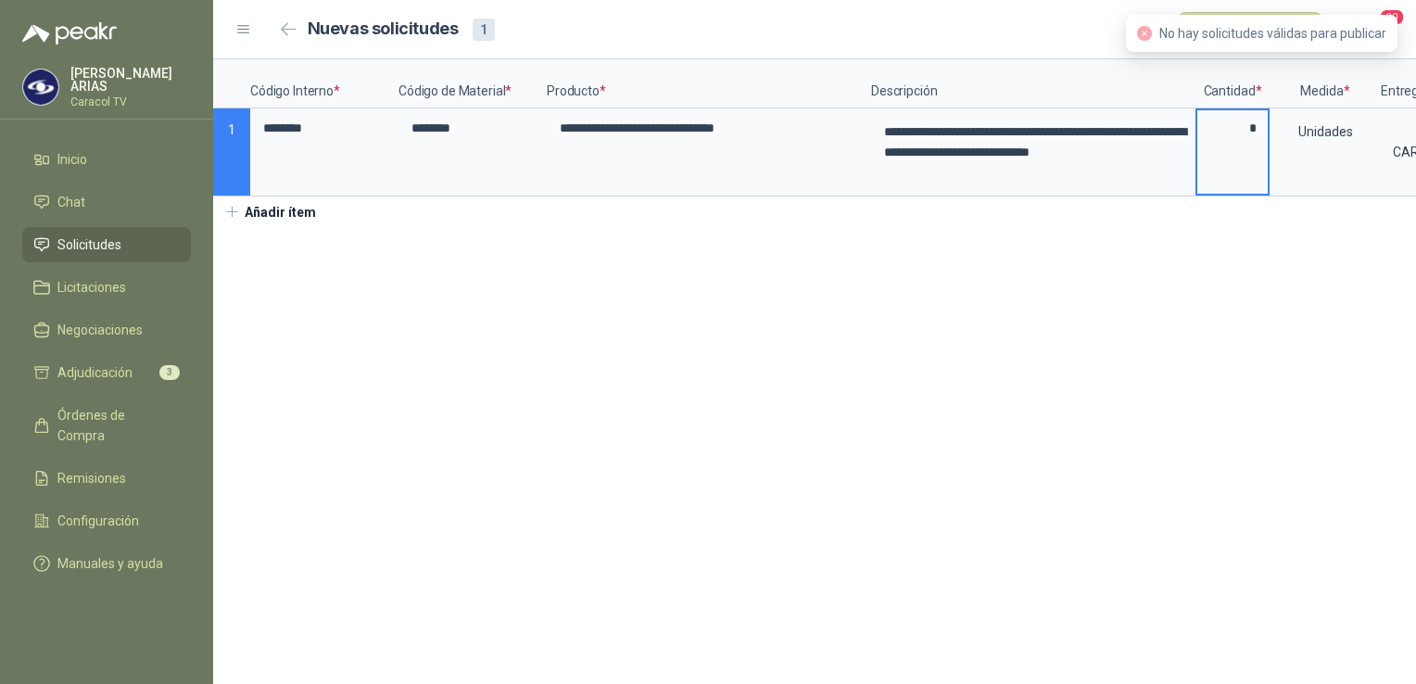
type input "*"
click at [1066, 373] on section "**********" at bounding box center [814, 371] width 1203 height 625
click at [993, 360] on section "**********" at bounding box center [814, 371] width 1203 height 625
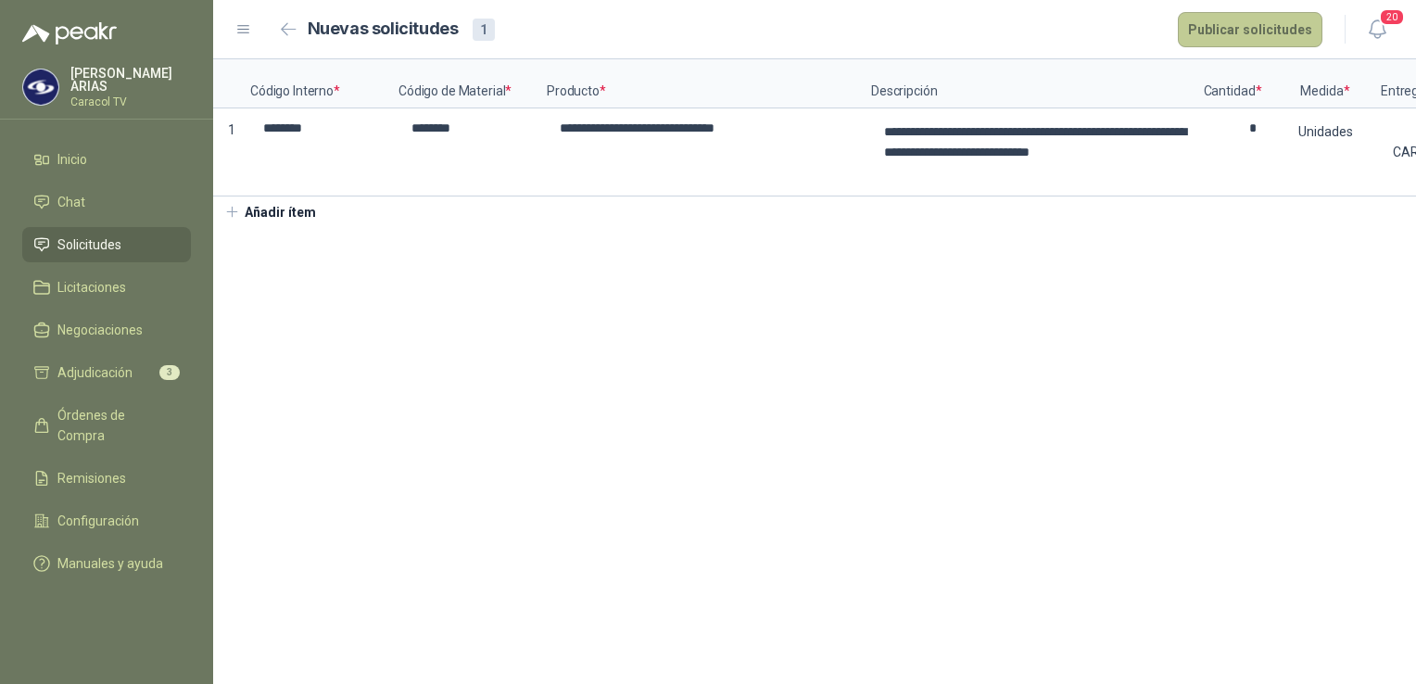
click at [1231, 34] on button "Publicar solicitudes" at bounding box center [1250, 29] width 145 height 35
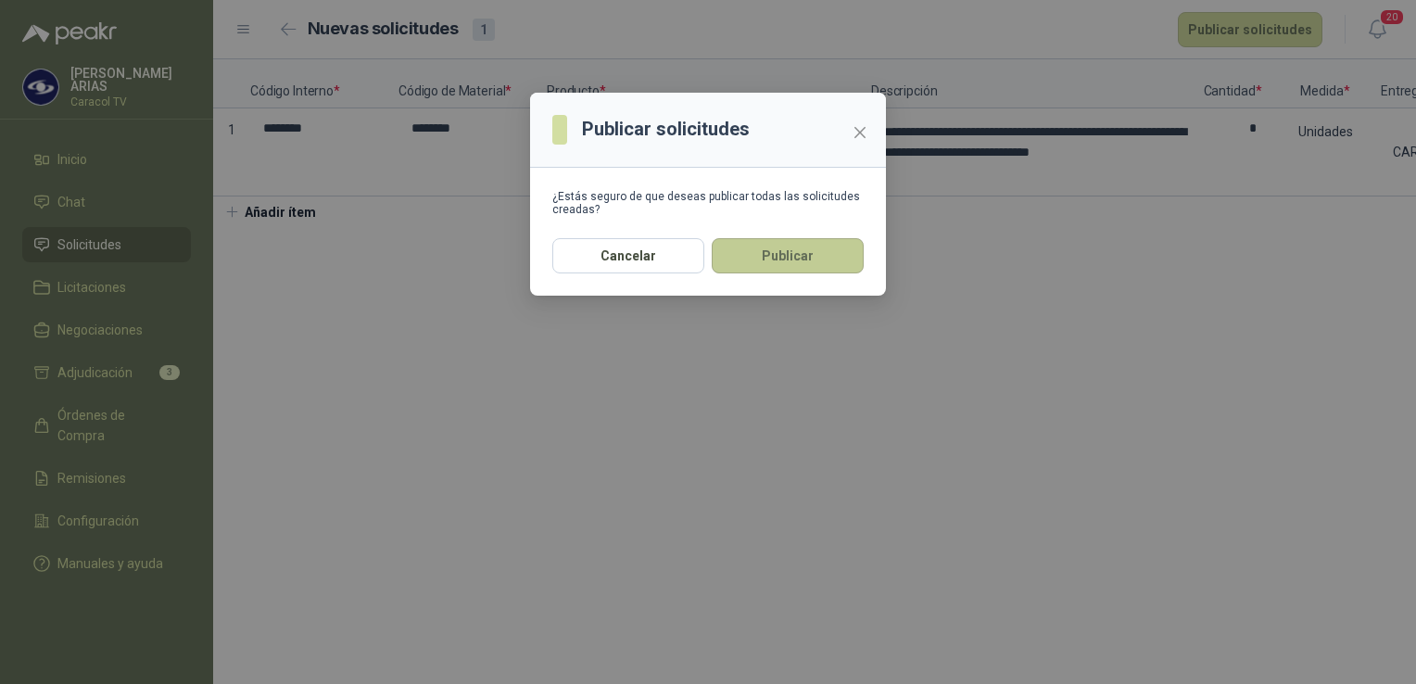
click at [766, 250] on button "Publicar" at bounding box center [788, 255] width 152 height 35
